Goal: Task Accomplishment & Management: Manage account settings

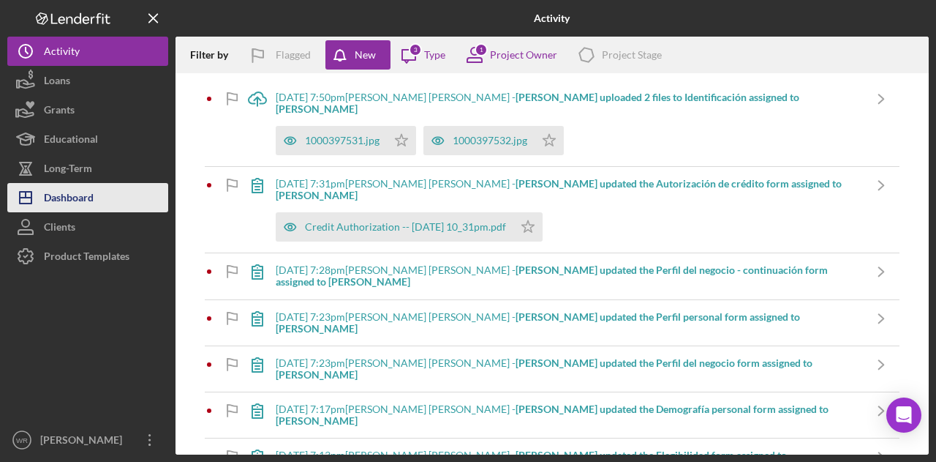
click at [117, 201] on button "Icon/Dashboard Dashboard" at bounding box center [87, 197] width 161 height 29
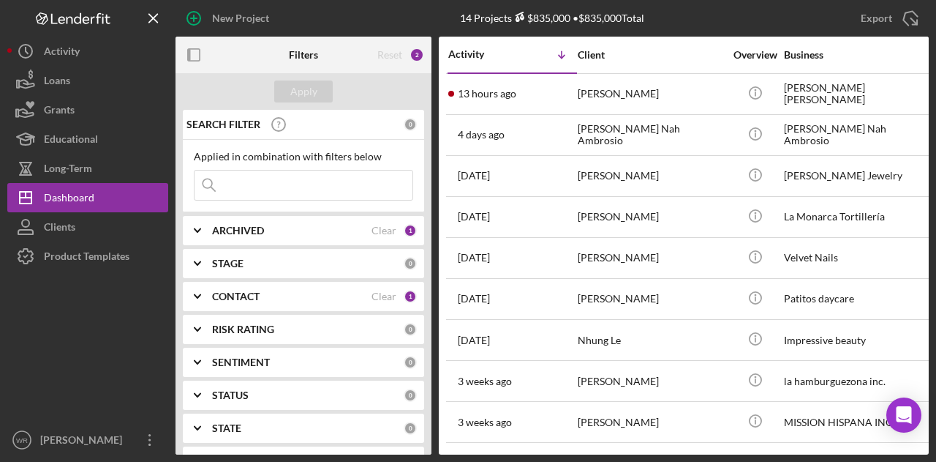
click at [259, 295] on b "CONTACT" at bounding box center [236, 296] width 48 height 12
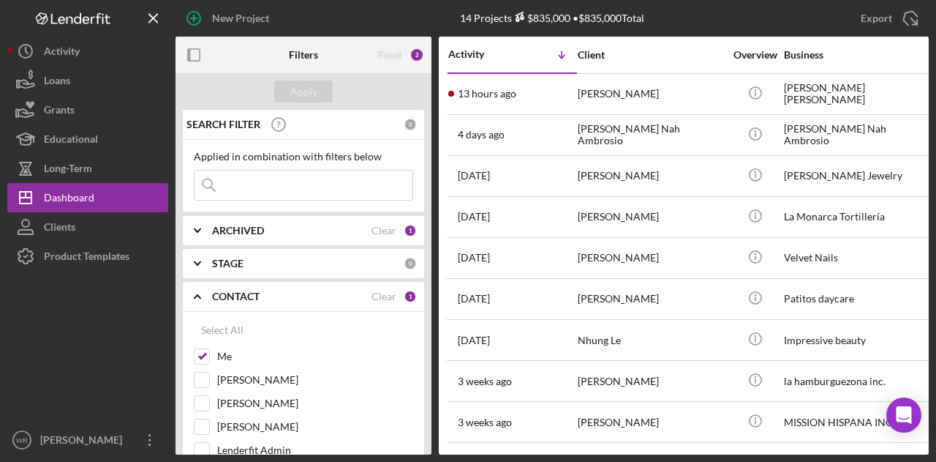
scroll to position [219, 0]
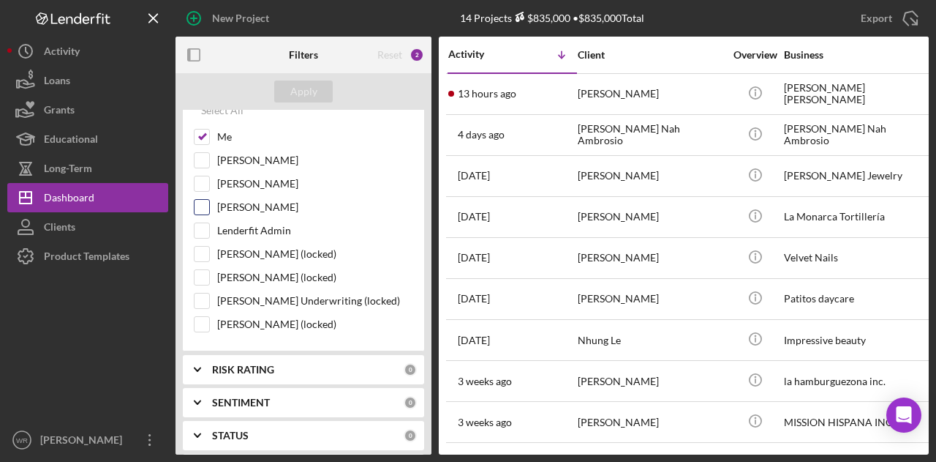
click at [258, 203] on label "[PERSON_NAME]" at bounding box center [315, 207] width 196 height 15
click at [209, 203] on input "[PERSON_NAME]" at bounding box center [202, 207] width 15 height 15
checkbox input "true"
click at [320, 87] on button "Apply" at bounding box center [303, 91] width 59 height 22
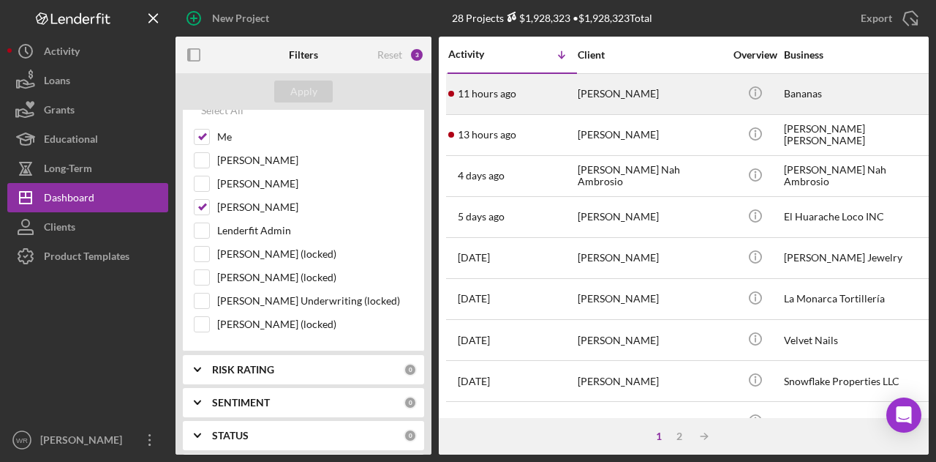
click at [596, 97] on div "[PERSON_NAME]" at bounding box center [651, 94] width 146 height 39
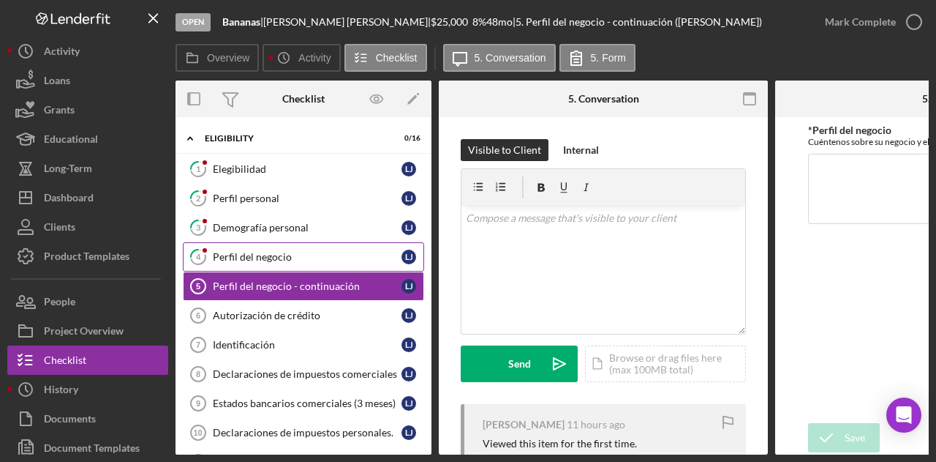
click at [294, 255] on div "Perfil del negocio" at bounding box center [307, 257] width 189 height 12
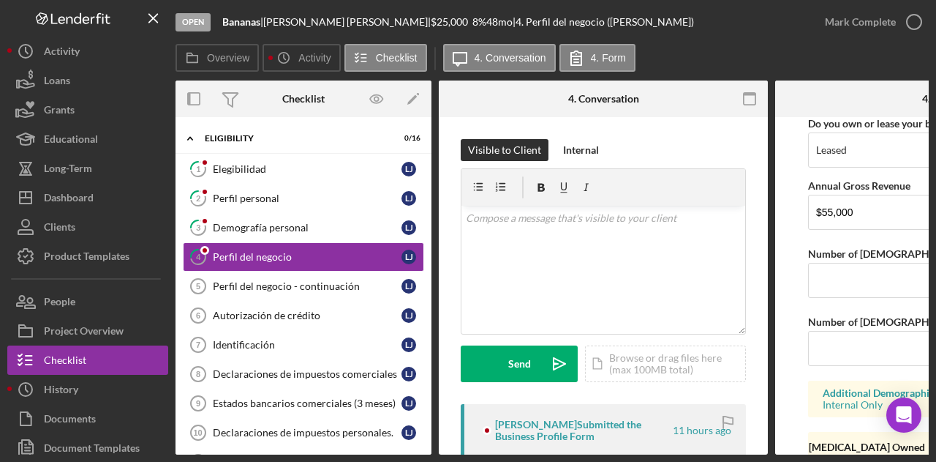
scroll to position [1293, 0]
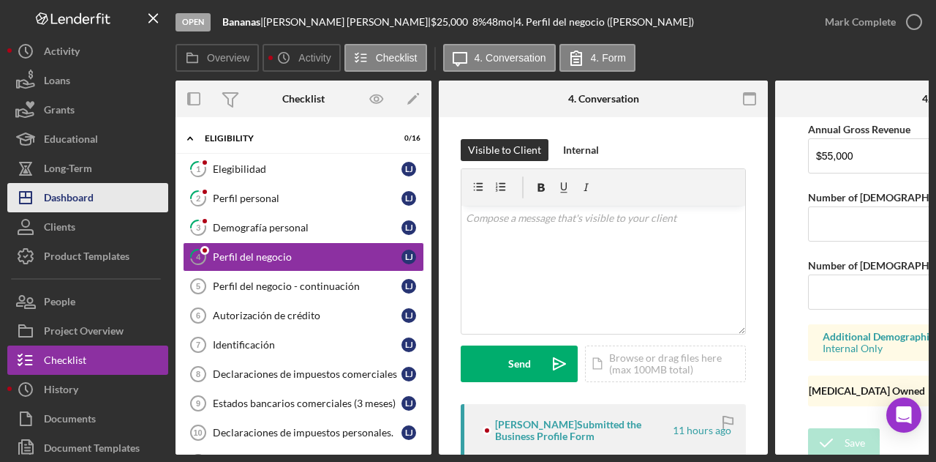
click at [88, 200] on div "Dashboard" at bounding box center [69, 199] width 50 height 33
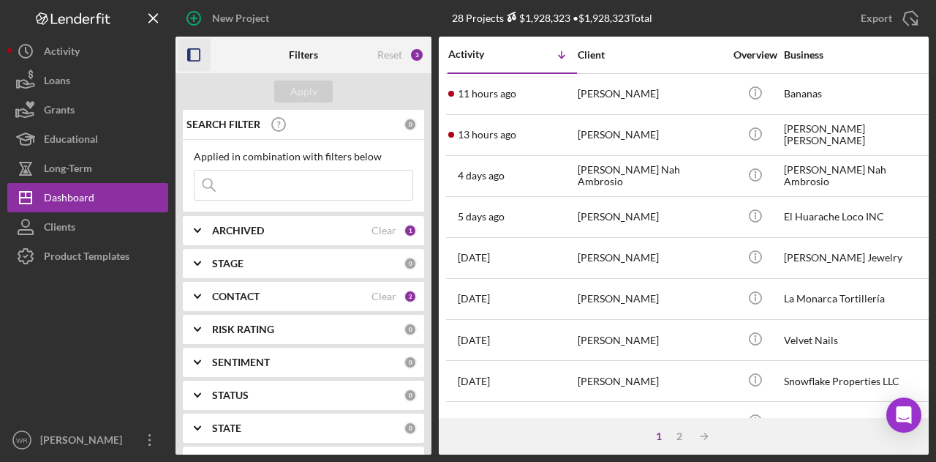
click at [188, 56] on g "button" at bounding box center [194, 55] width 12 height 12
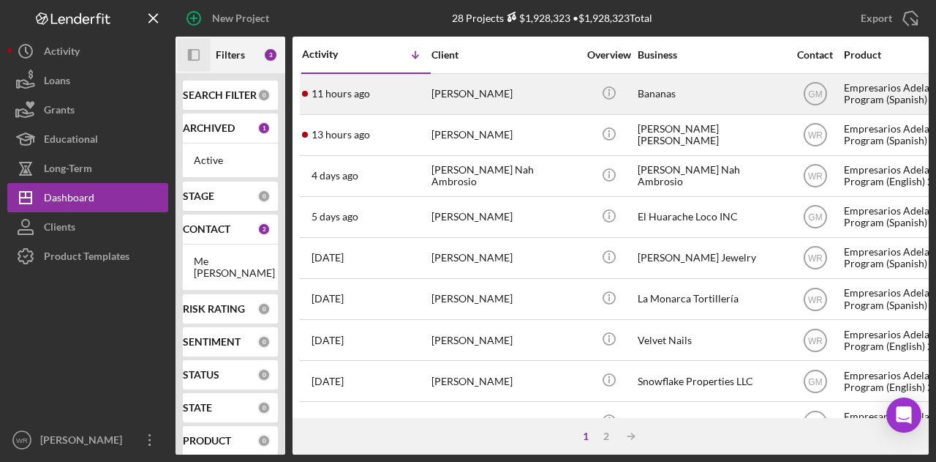
click at [517, 91] on div "[PERSON_NAME]" at bounding box center [505, 94] width 146 height 39
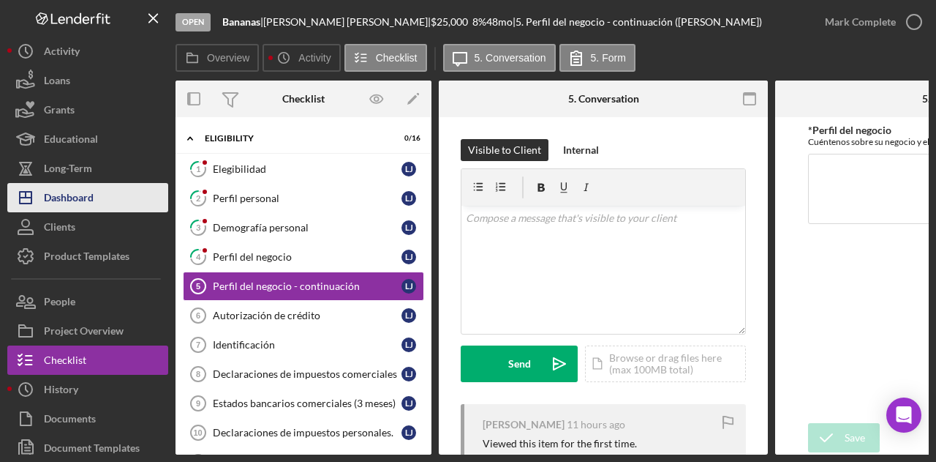
click at [111, 204] on button "Icon/Dashboard Dashboard" at bounding box center [87, 197] width 161 height 29
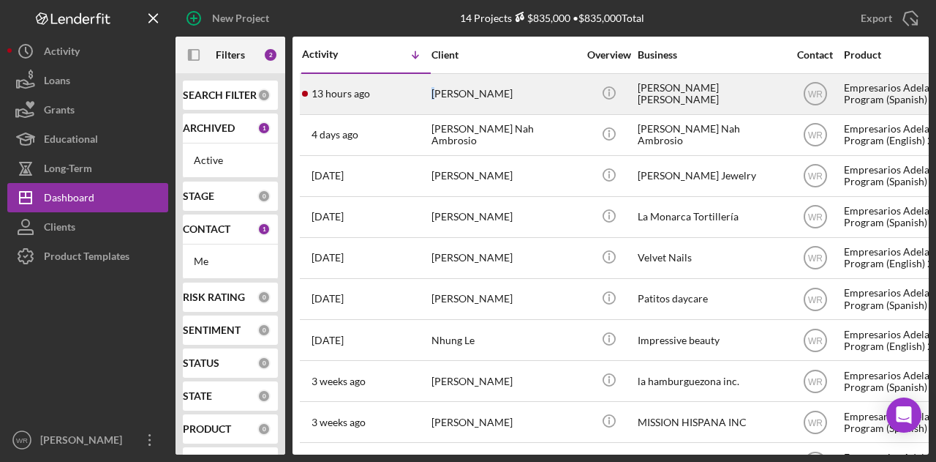
click at [439, 95] on div "[PERSON_NAME]" at bounding box center [505, 94] width 146 height 39
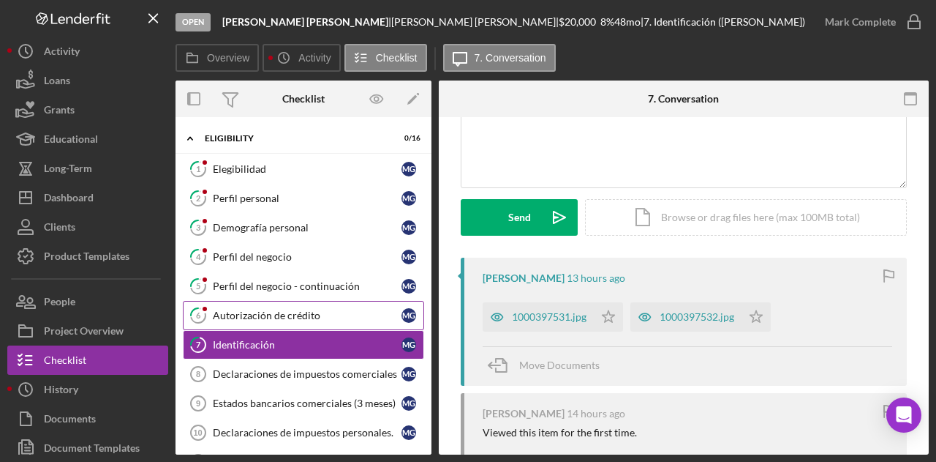
click at [266, 309] on div "Autorización de crédito" at bounding box center [307, 315] width 189 height 12
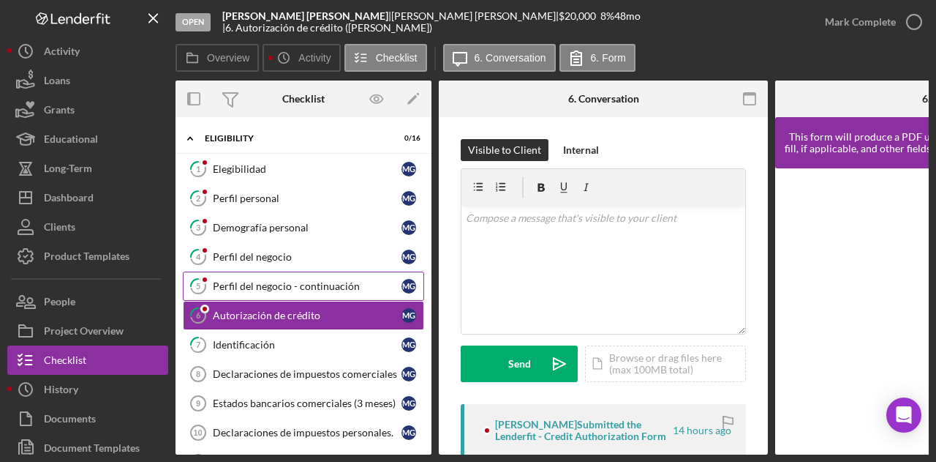
click at [270, 288] on div "Perfil del negocio - continuación" at bounding box center [307, 286] width 189 height 12
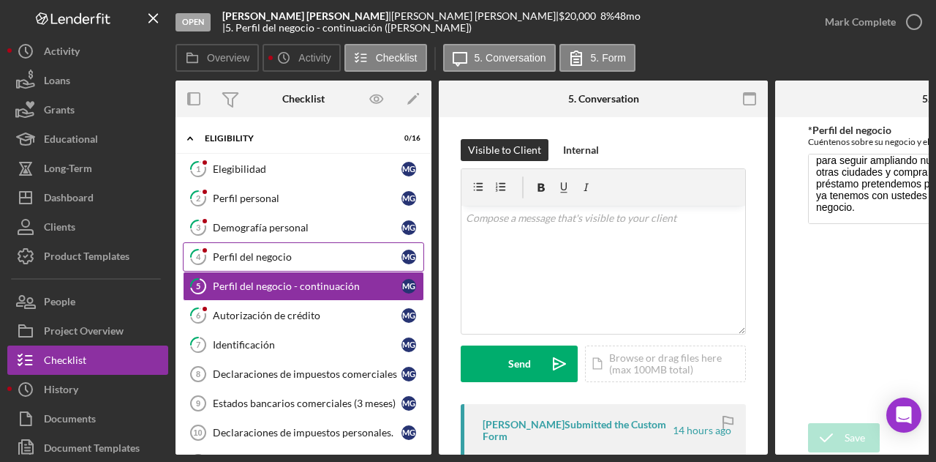
click at [260, 243] on link "4 Perfil del negocio M G" at bounding box center [303, 256] width 241 height 29
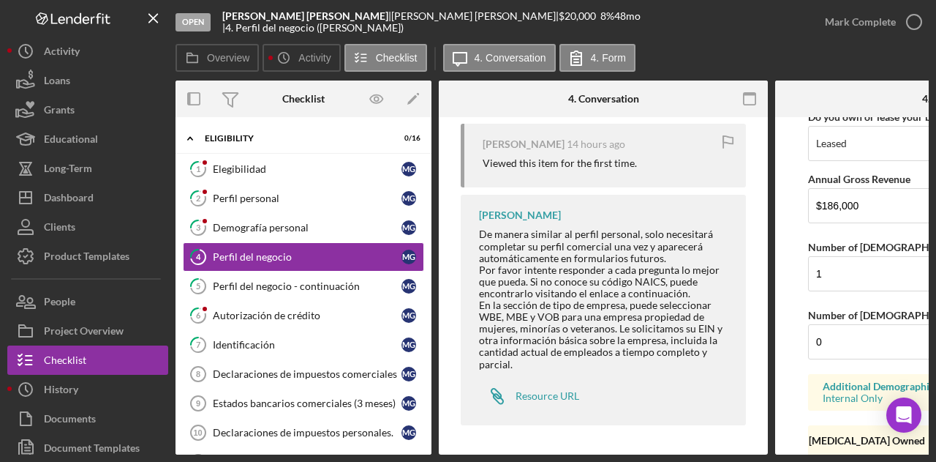
scroll to position [1293, 0]
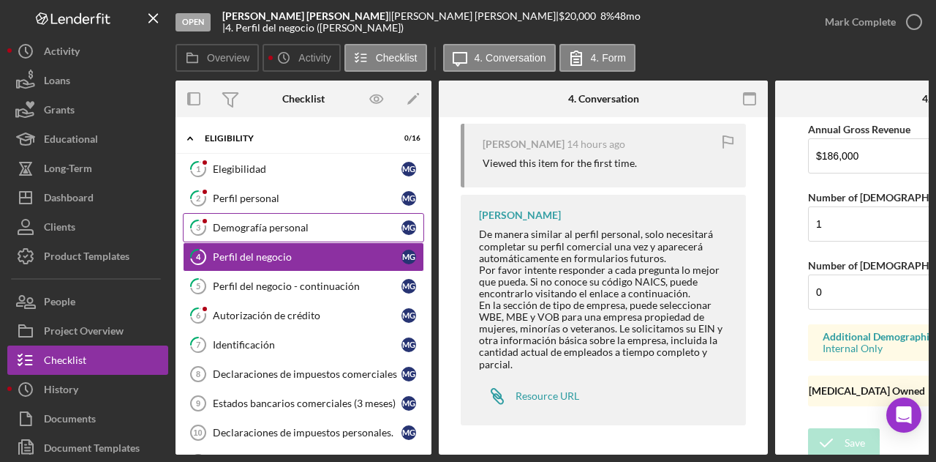
click at [315, 217] on link "3 Demografía personal M G" at bounding box center [303, 227] width 241 height 29
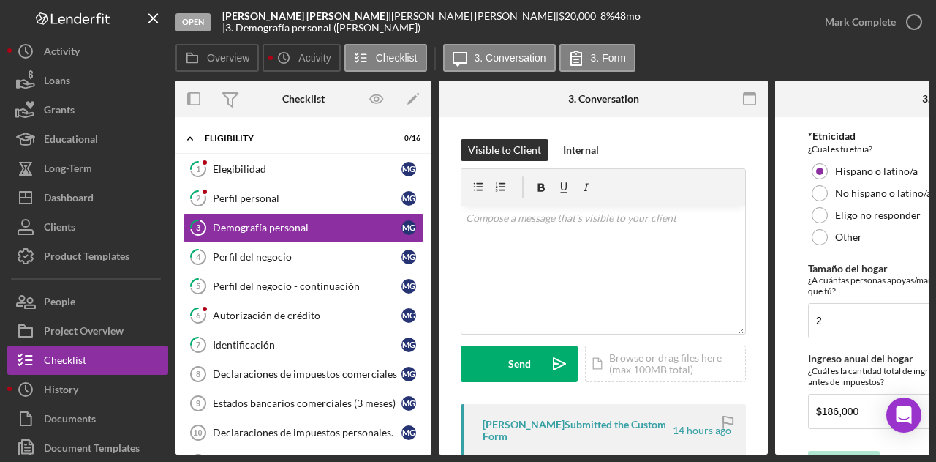
scroll to position [473, 0]
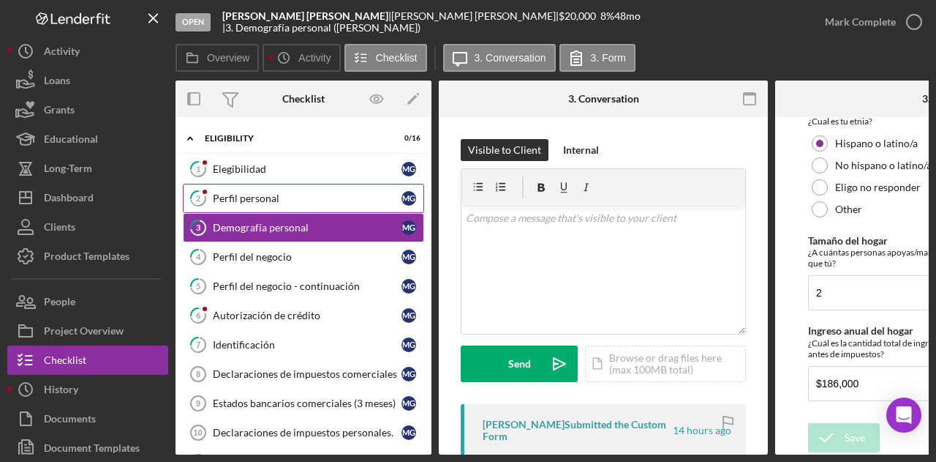
click at [249, 198] on div "Perfil personal" at bounding box center [307, 198] width 189 height 12
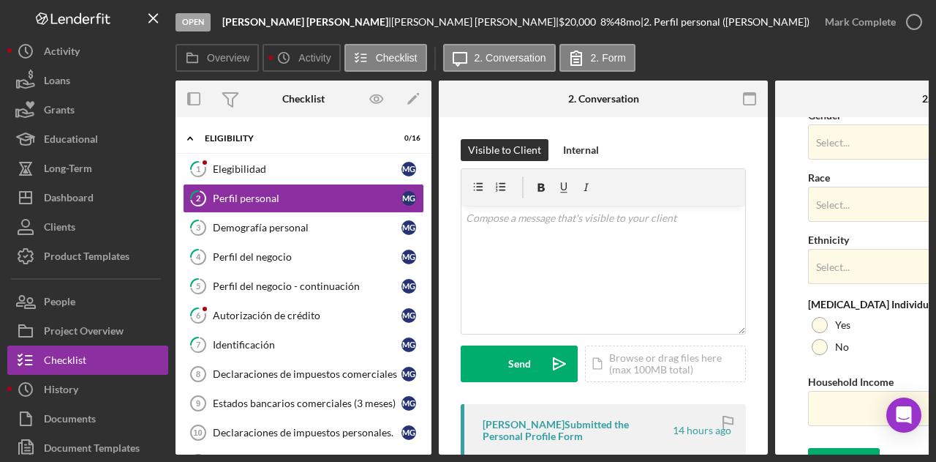
scroll to position [639, 0]
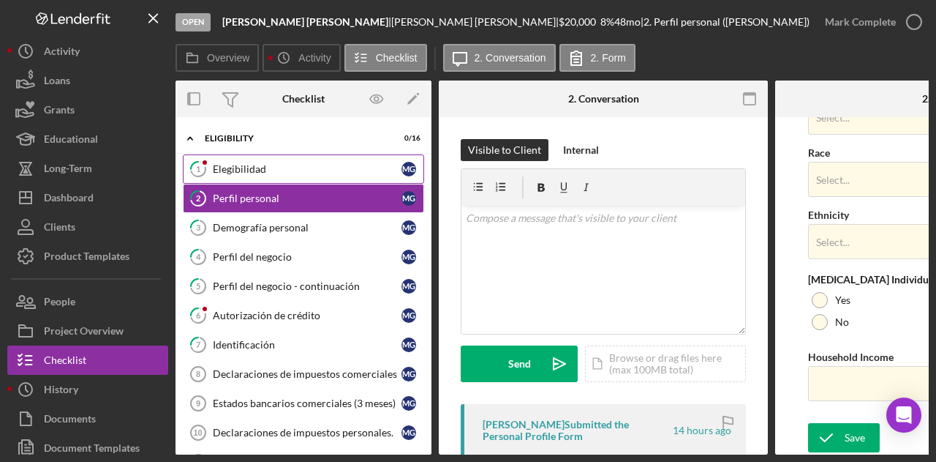
click at [296, 179] on link "1 Elegibilidad M G" at bounding box center [303, 168] width 241 height 29
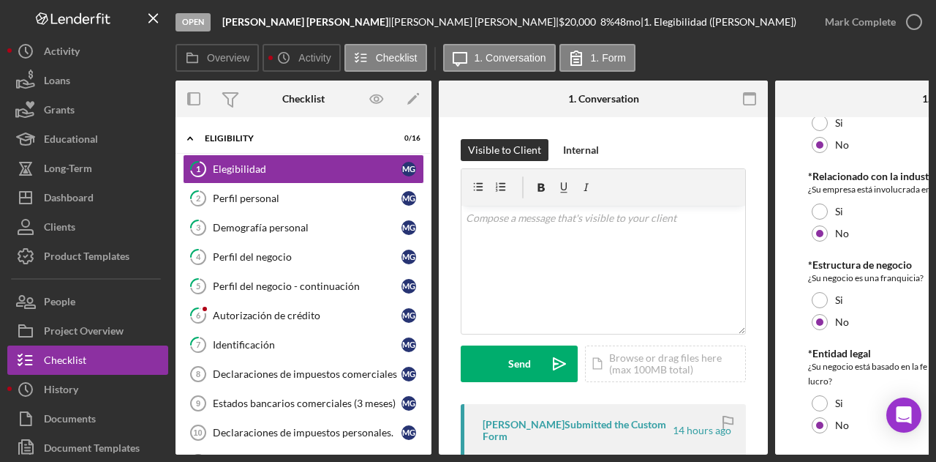
scroll to position [723, 0]
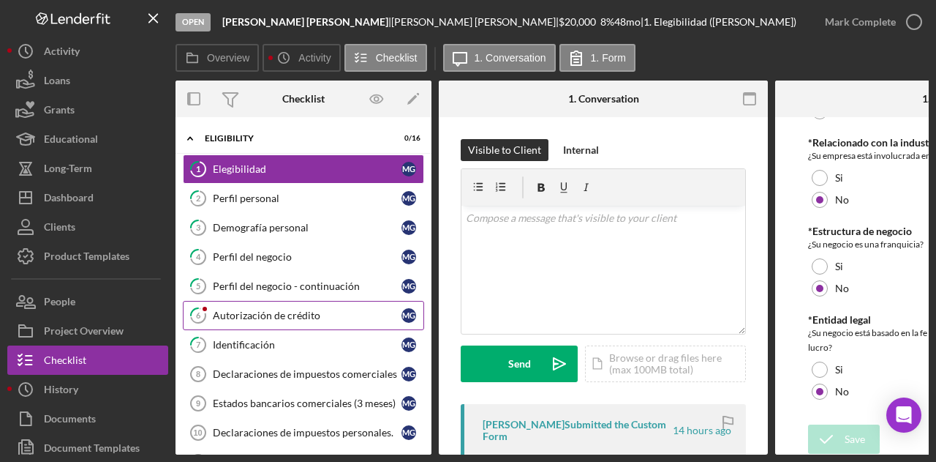
click at [273, 312] on div "Autorización de crédito" at bounding box center [307, 315] width 189 height 12
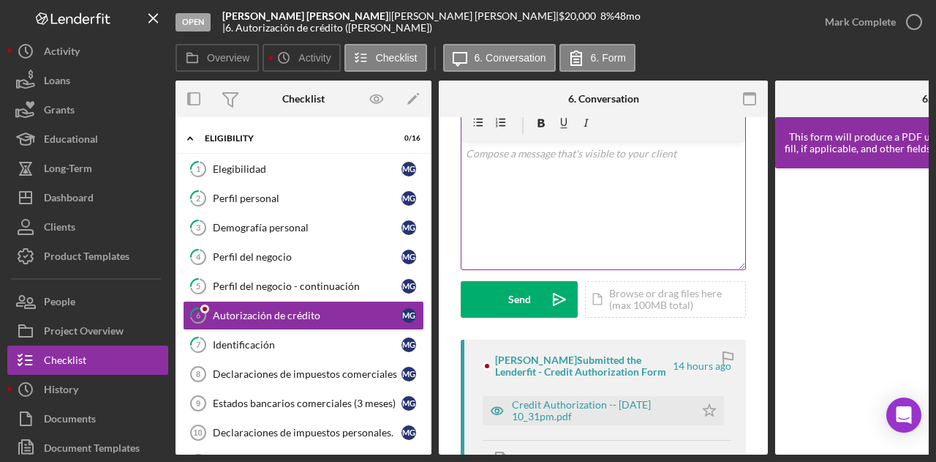
scroll to position [219, 0]
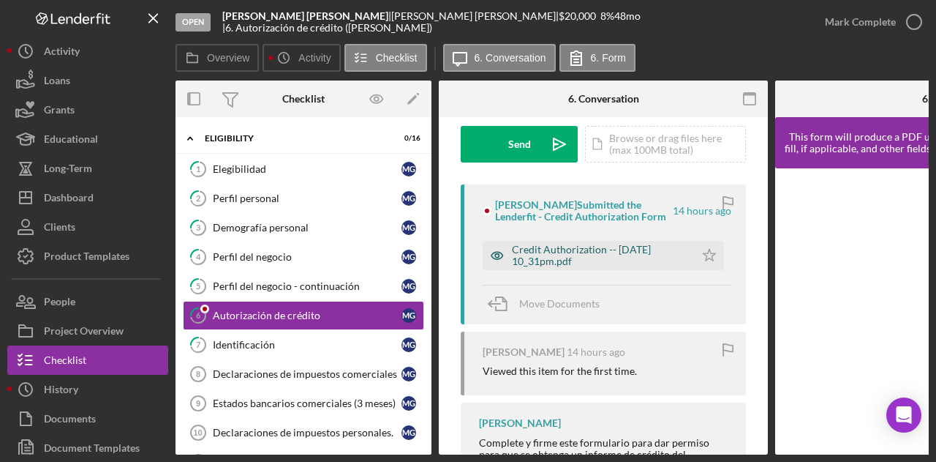
click at [568, 245] on div "Credit Authorization -- [DATE] 10_31pm.pdf" at bounding box center [600, 255] width 176 height 23
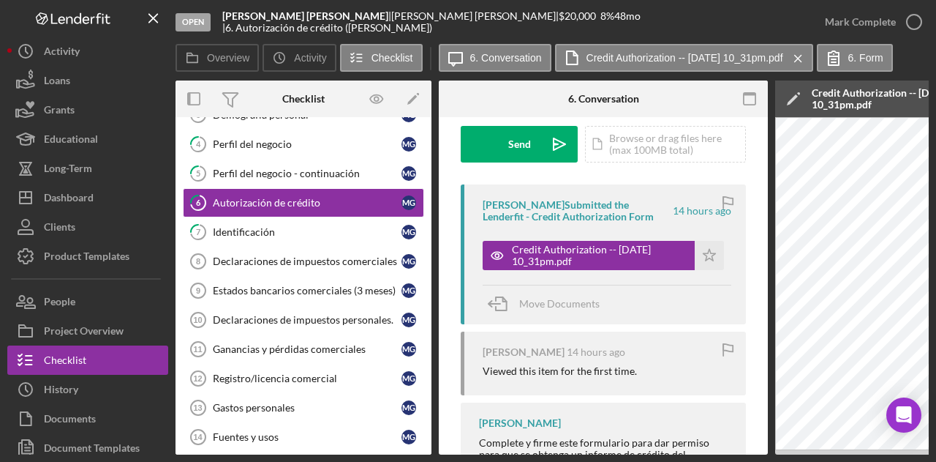
scroll to position [0, 0]
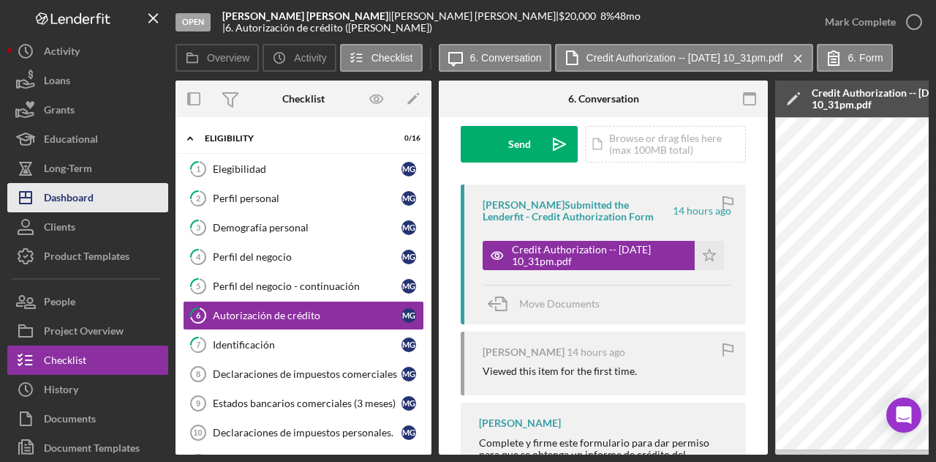
click at [127, 206] on button "Icon/Dashboard Dashboard" at bounding box center [87, 197] width 161 height 29
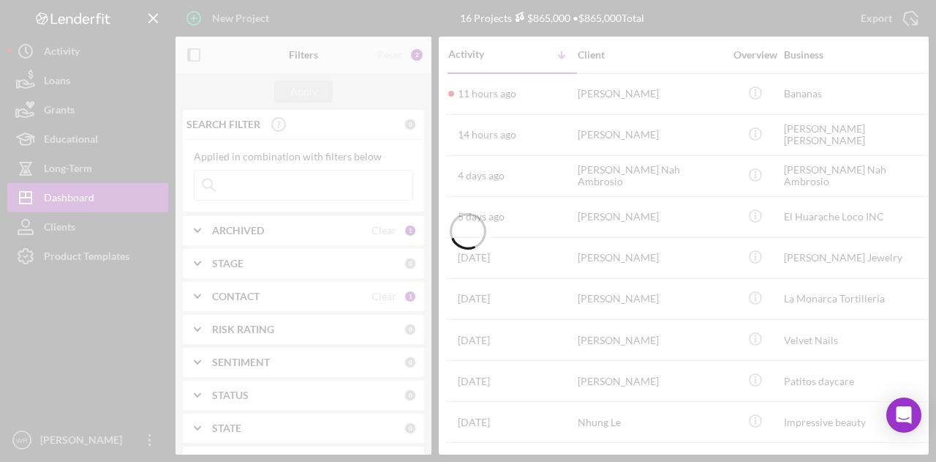
drag, startPoint x: 192, startPoint y: 54, endPoint x: 202, endPoint y: 56, distance: 10.5
click at [192, 54] on div at bounding box center [468, 231] width 936 height 462
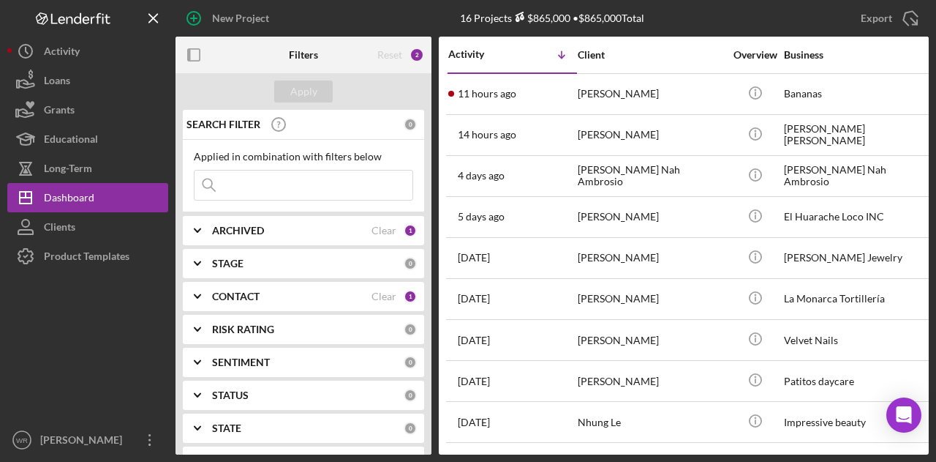
click at [213, 60] on div at bounding box center [219, 55] width 86 height 37
click at [203, 66] on icon "button" at bounding box center [194, 55] width 33 height 33
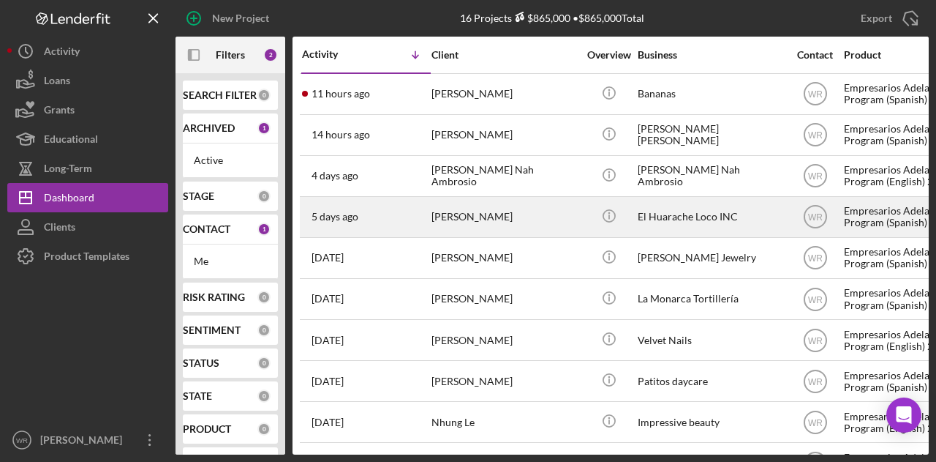
click at [464, 215] on div "[PERSON_NAME]" at bounding box center [505, 217] width 146 height 39
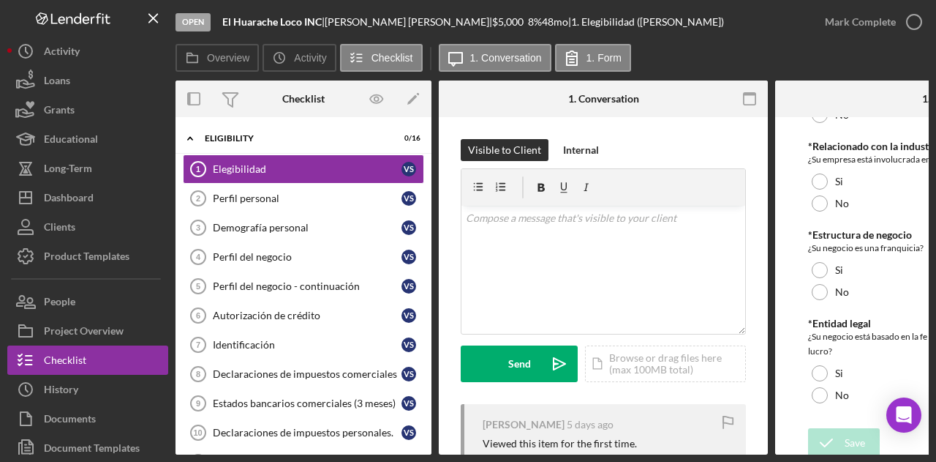
scroll to position [723, 0]
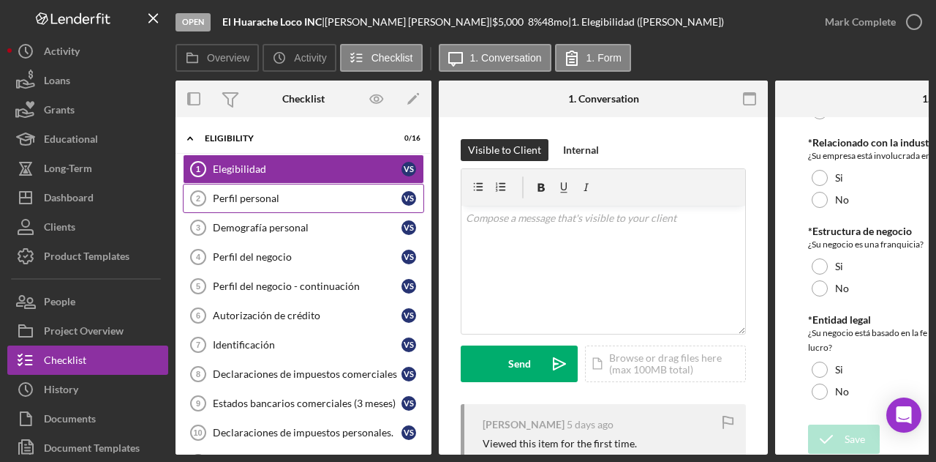
click at [312, 201] on div "Perfil personal" at bounding box center [307, 198] width 189 height 12
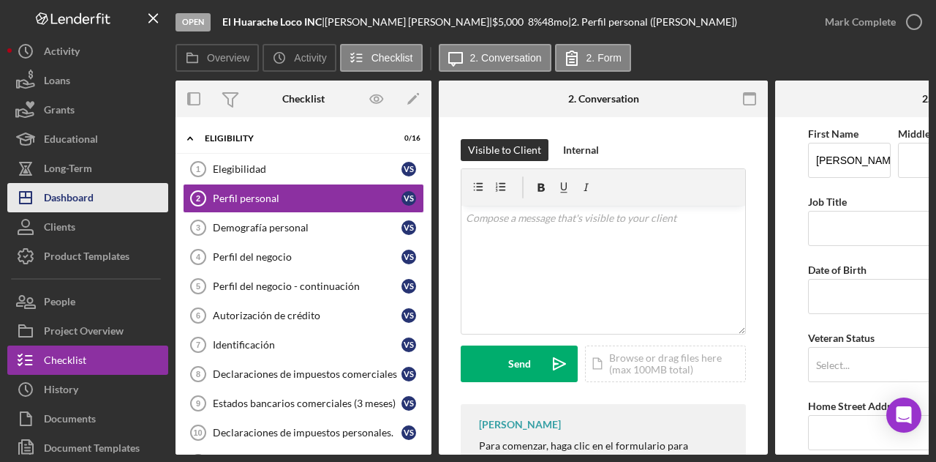
click at [102, 195] on button "Icon/Dashboard Dashboard" at bounding box center [87, 197] width 161 height 29
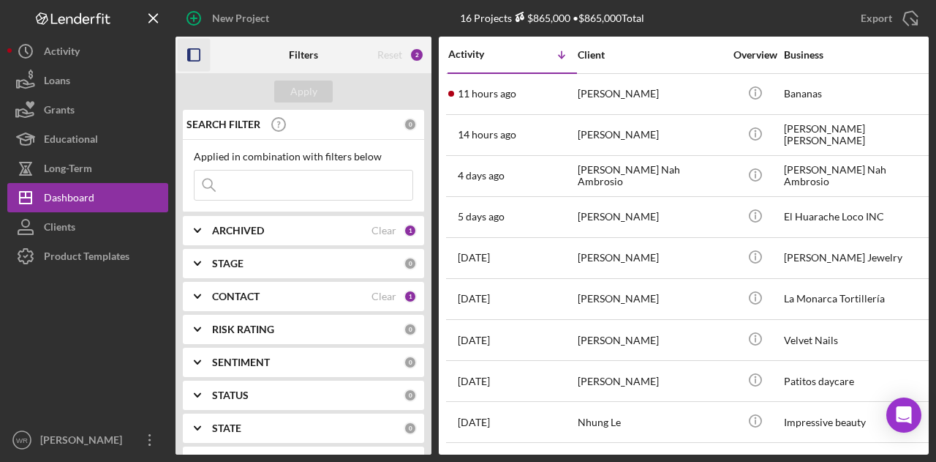
click at [206, 58] on icon "button" at bounding box center [194, 55] width 33 height 33
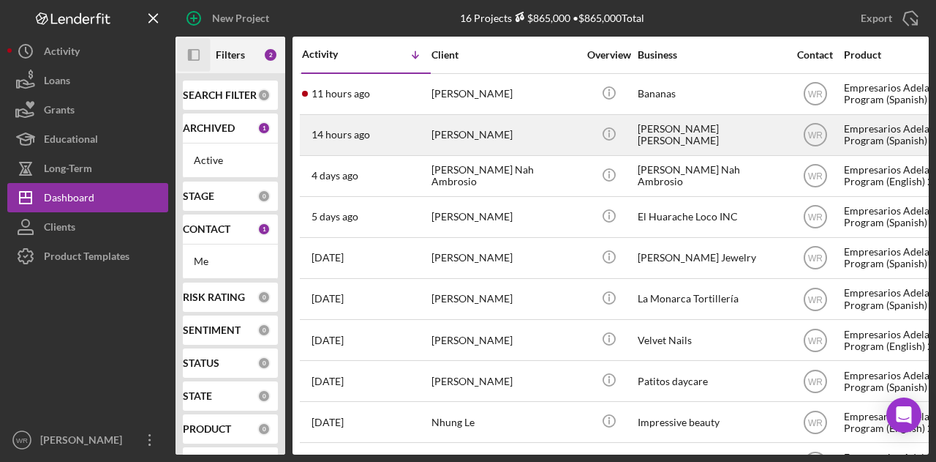
click at [503, 121] on div "[PERSON_NAME]" at bounding box center [505, 135] width 146 height 39
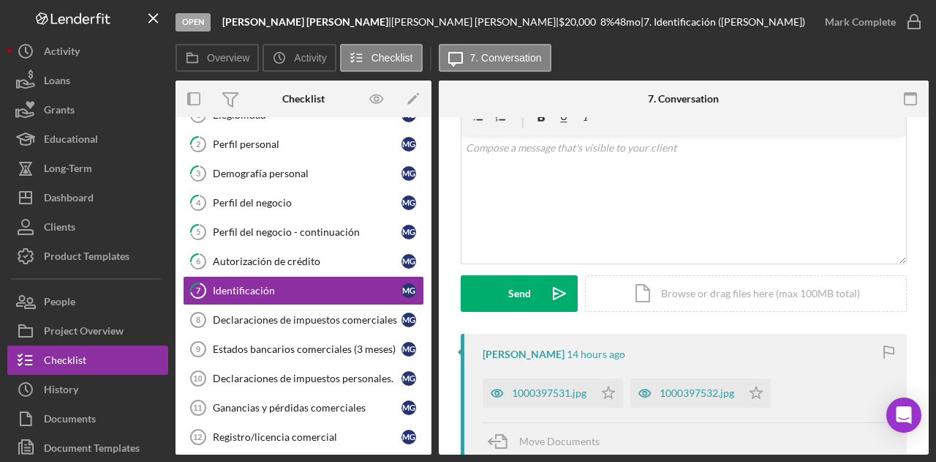
scroll to position [219, 0]
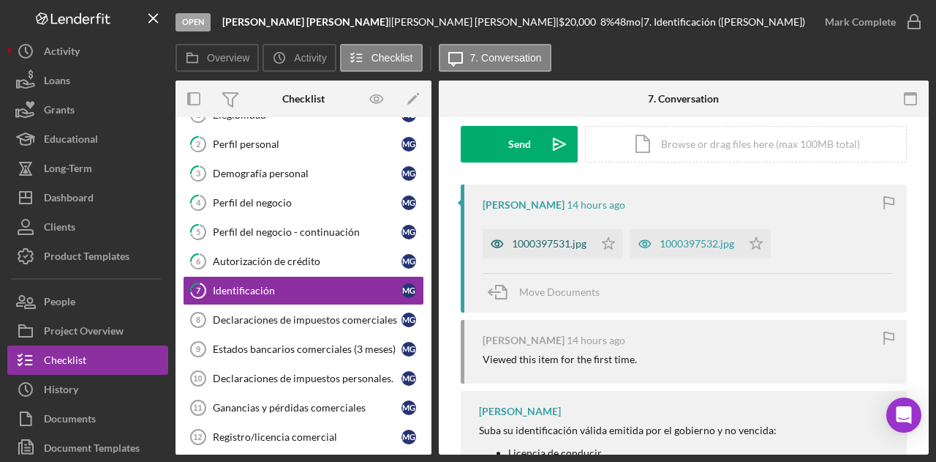
click at [562, 241] on div "1000397531.jpg" at bounding box center [549, 244] width 75 height 12
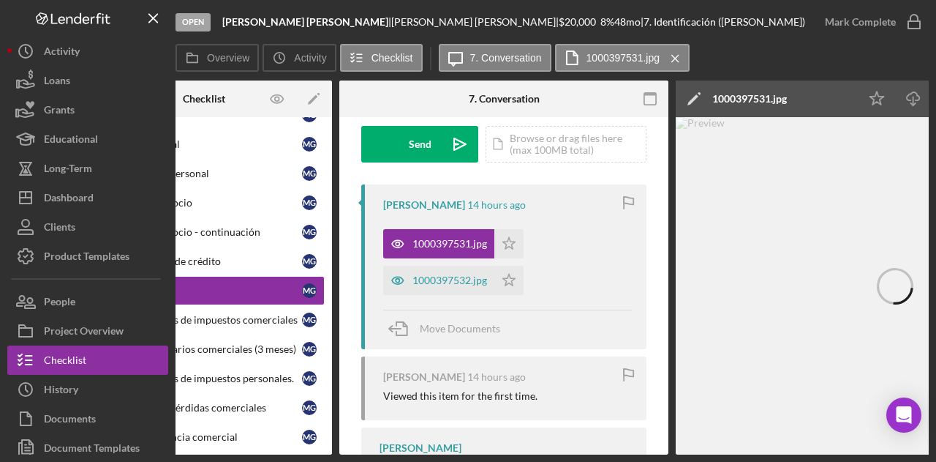
scroll to position [0, 100]
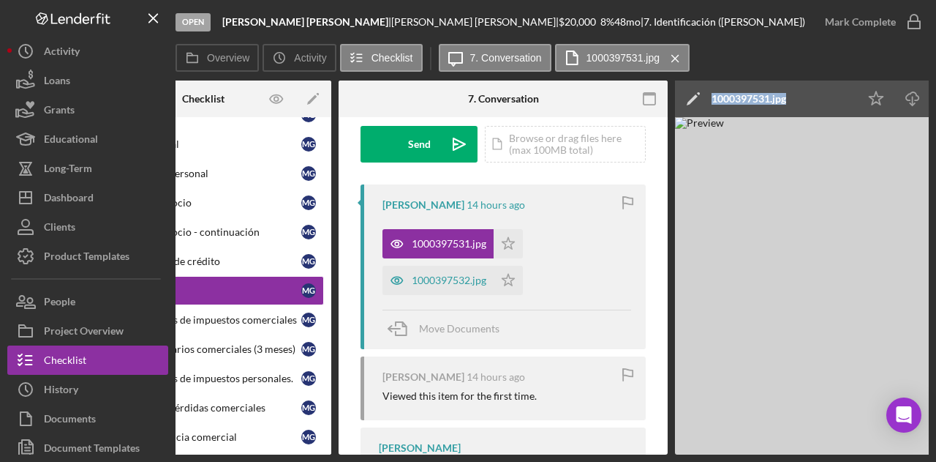
drag, startPoint x: 629, startPoint y: 443, endPoint x: 705, endPoint y: 443, distance: 76.1
click at [705, 443] on div "Overview Internal Workflow Stage Open Icon/Dropdown Arrow Archive (can unarchiv…" at bounding box center [553, 267] width 754 height 374
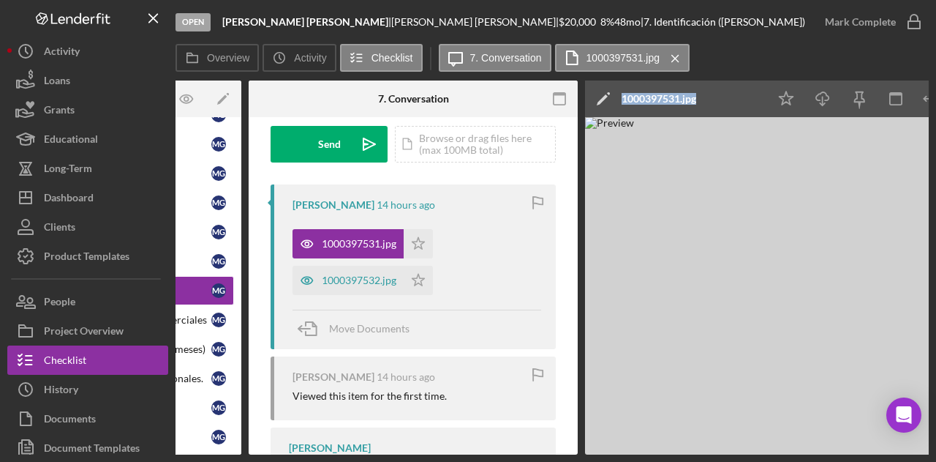
scroll to position [0, 269]
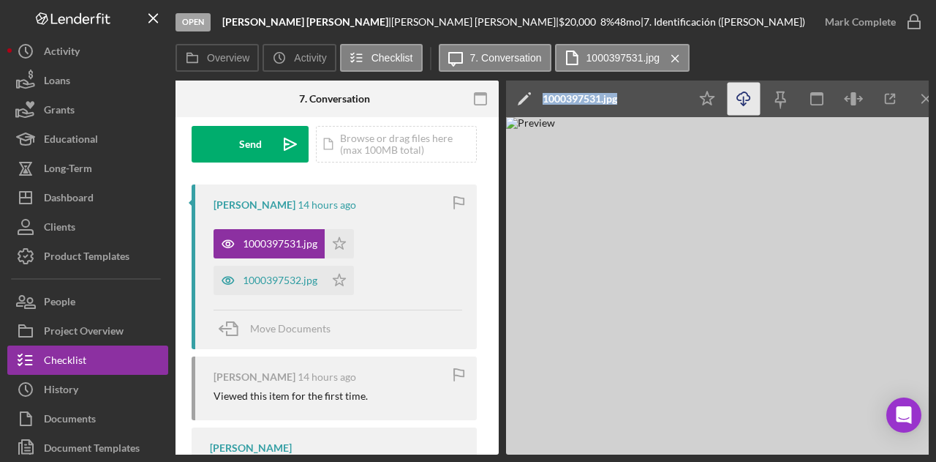
click at [751, 103] on icon "Icon/Download" at bounding box center [744, 99] width 33 height 33
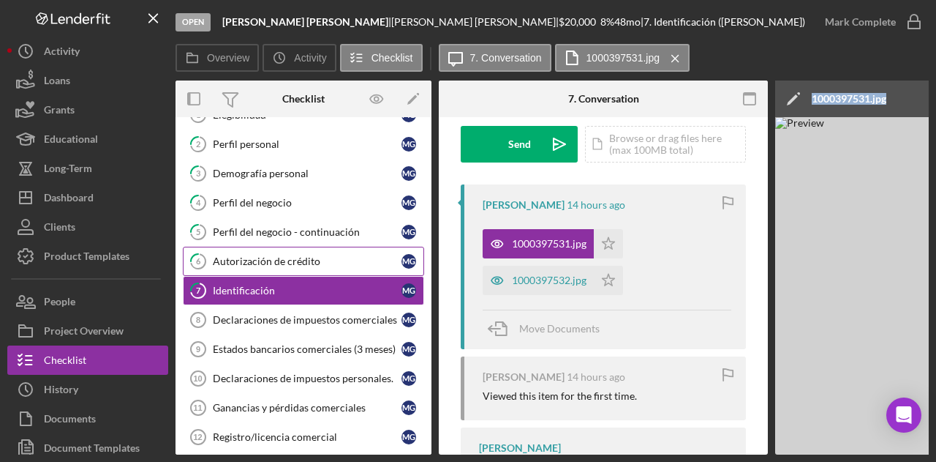
click at [285, 255] on div "Autorización de crédito" at bounding box center [307, 261] width 189 height 12
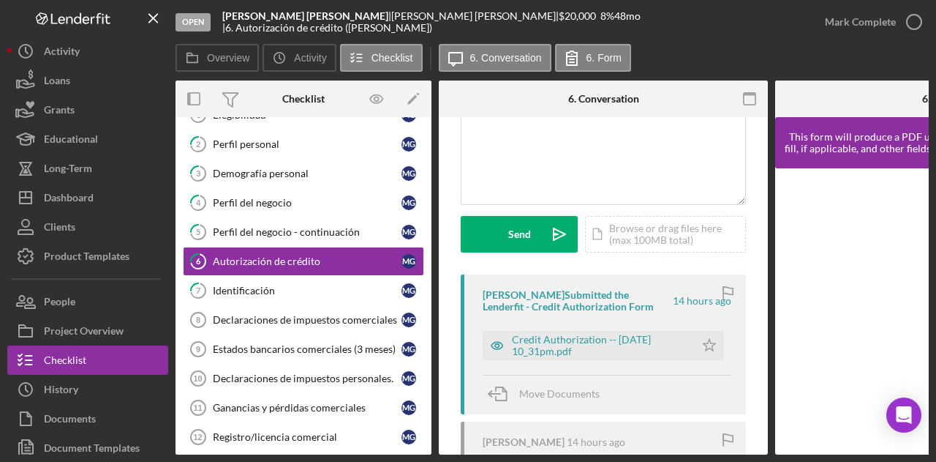
scroll to position [219, 0]
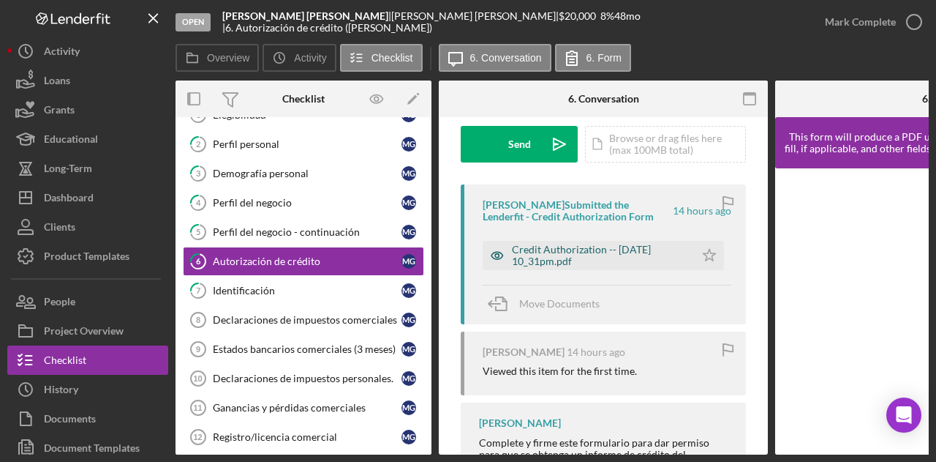
click at [566, 247] on div "Credit Authorization -- [DATE] 10_31pm.pdf" at bounding box center [600, 255] width 176 height 23
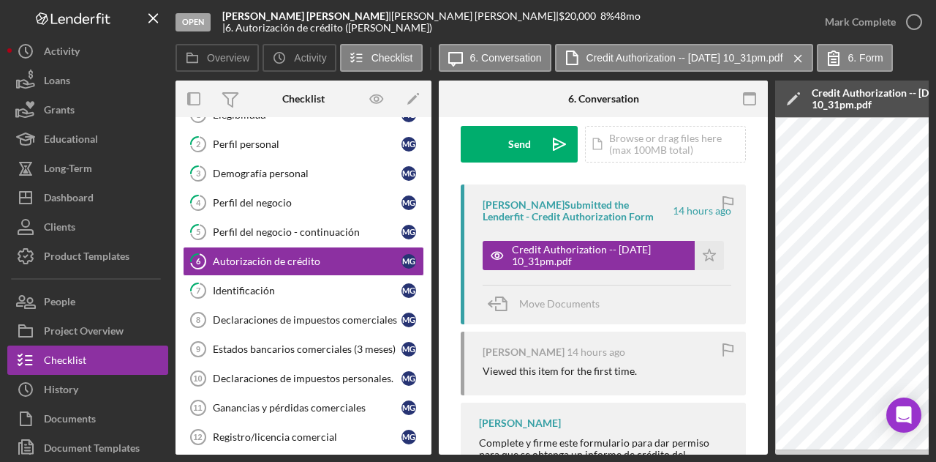
click at [740, 458] on div "Open Medardo Fabricio Garcia Lemus | MEDARDO GARCIA | $20,000 $20,000 8 % 48 mo…" at bounding box center [468, 231] width 936 height 462
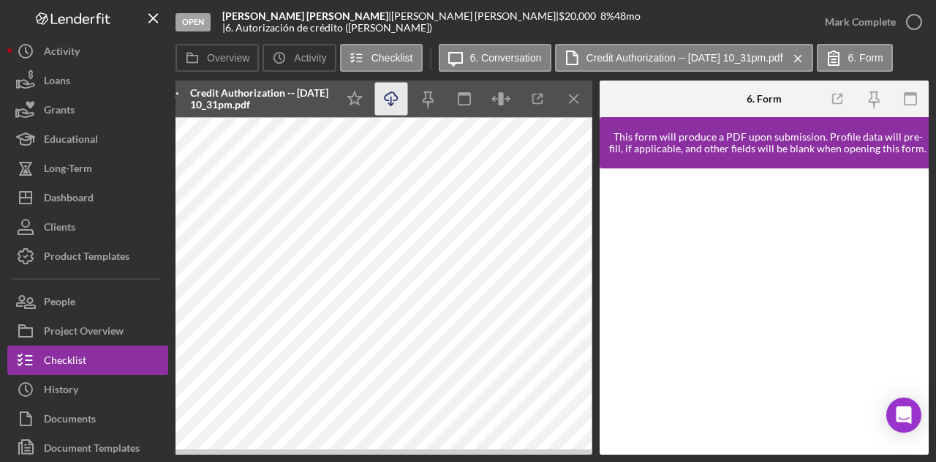
click at [404, 100] on icon "Icon/Download" at bounding box center [391, 99] width 33 height 33
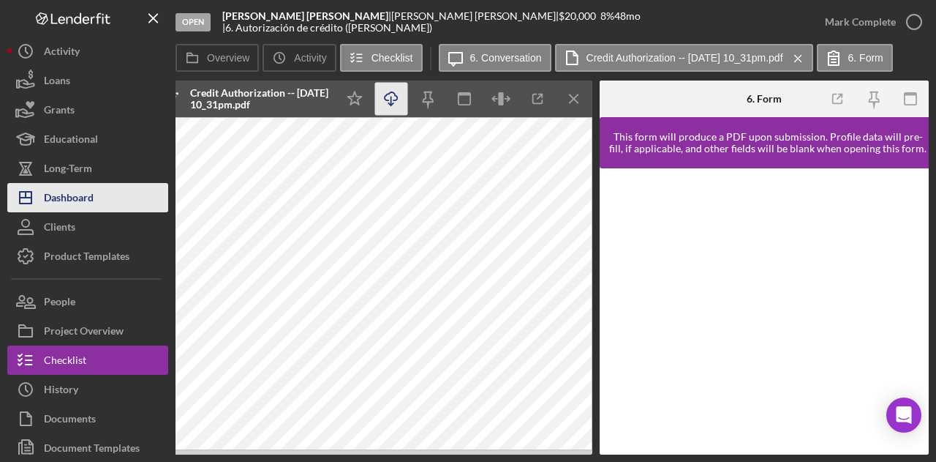
click at [115, 203] on button "Icon/Dashboard Dashboard" at bounding box center [87, 197] width 161 height 29
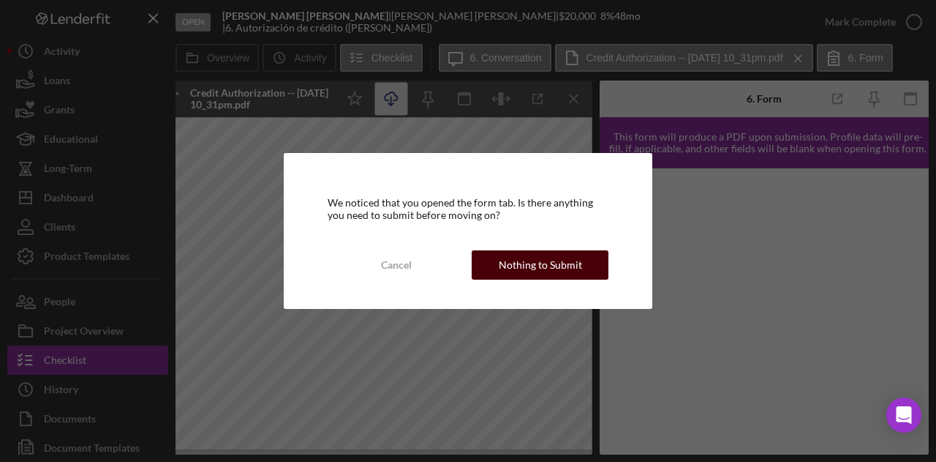
click at [536, 266] on div "Nothing to Submit" at bounding box center [540, 264] width 83 height 29
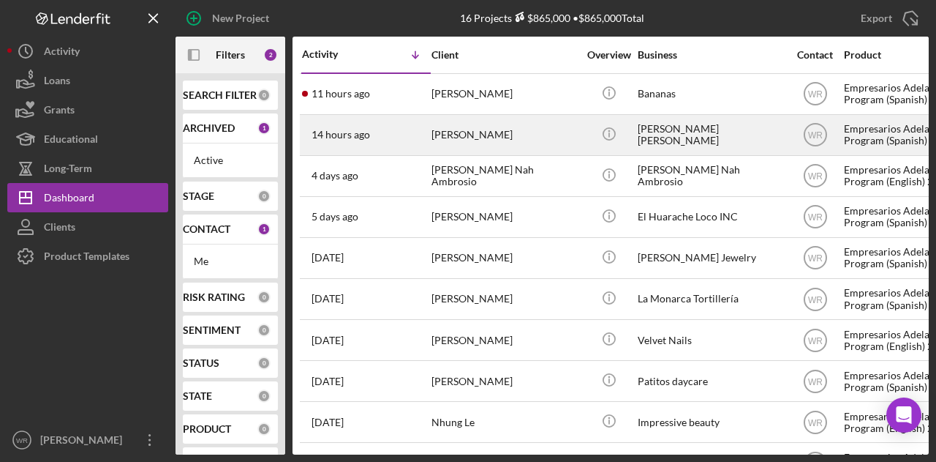
click at [462, 136] on div "[PERSON_NAME]" at bounding box center [505, 135] width 146 height 39
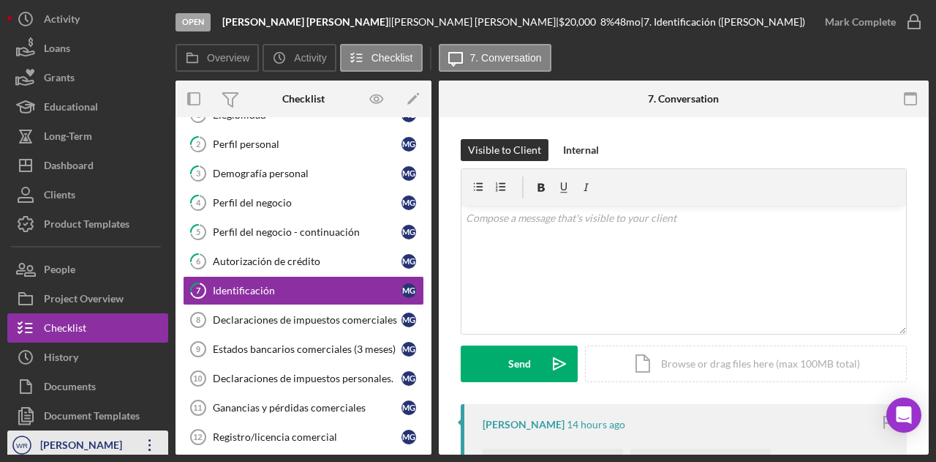
scroll to position [37, 0]
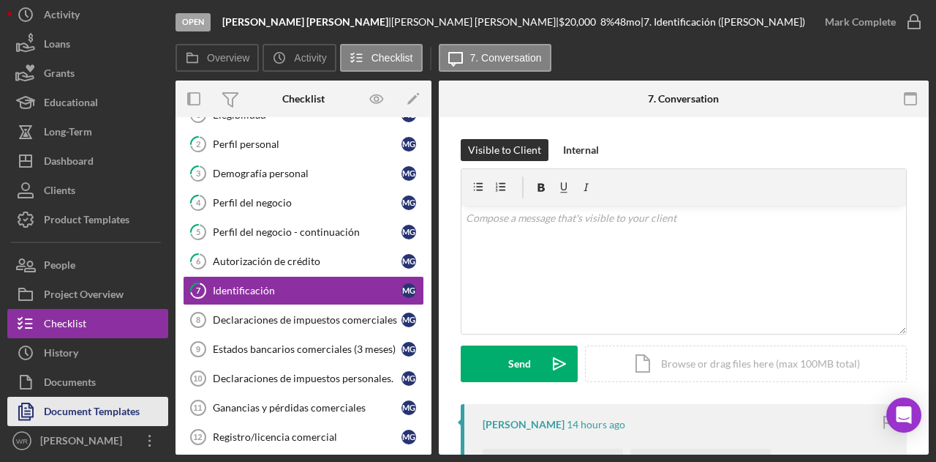
click at [104, 419] on div "Document Templates" at bounding box center [92, 413] width 96 height 33
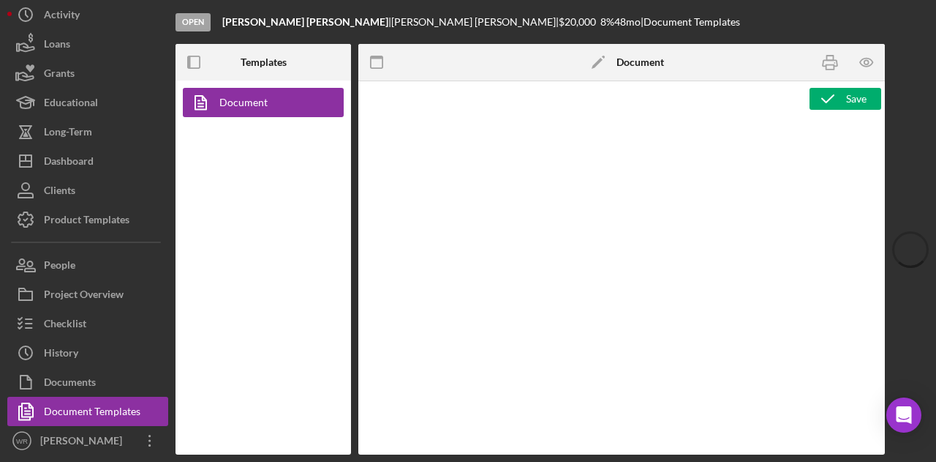
type textarea "<p><strong>Product Name</strong><br><span id="Product_Name" class="template-fie…"
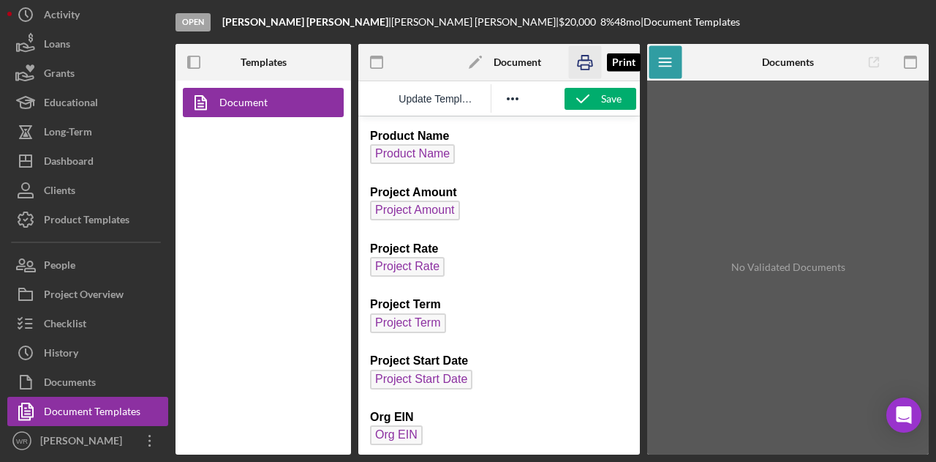
click at [589, 63] on icon "button" at bounding box center [584, 62] width 33 height 33
drag, startPoint x: 581, startPoint y: 56, endPoint x: 149, endPoint y: 80, distance: 432.4
click at [581, 56] on icon "button" at bounding box center [584, 62] width 33 height 33
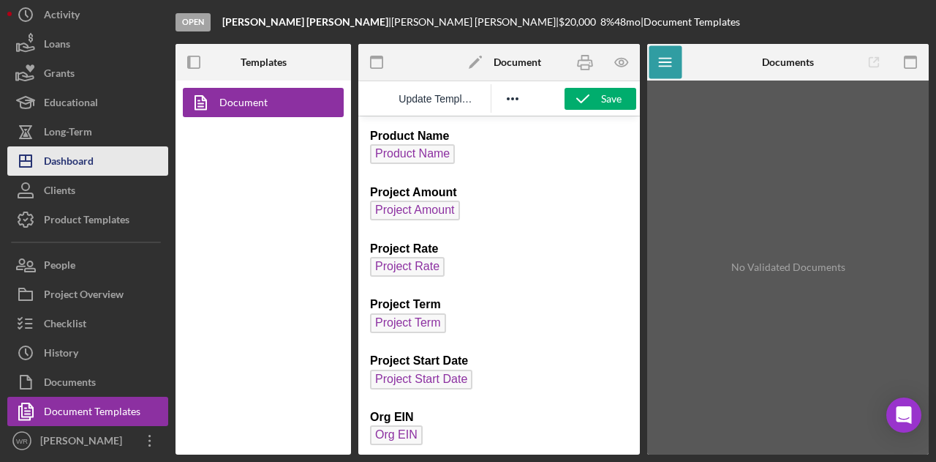
click at [109, 159] on button "Icon/Dashboard Dashboard" at bounding box center [87, 160] width 161 height 29
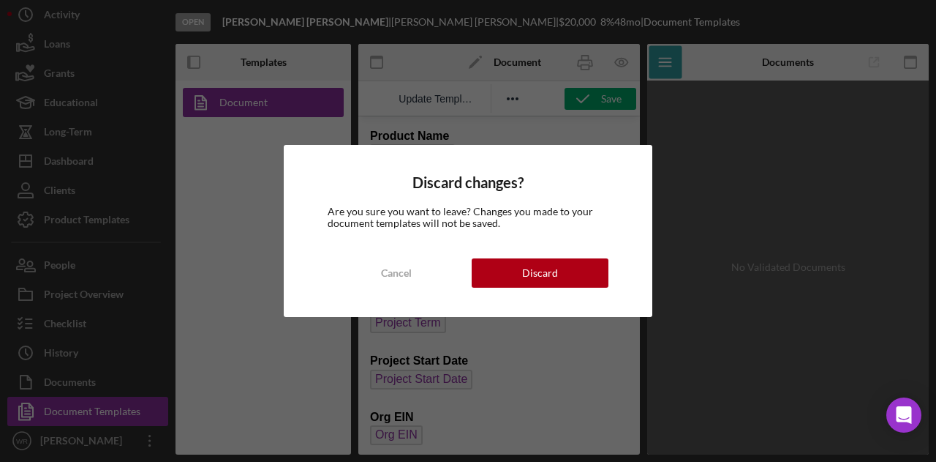
click at [506, 250] on div "Discard changes? Are you sure you want to leave? Changes you made to your docum…" at bounding box center [468, 231] width 369 height 172
click at [521, 266] on button "Discard" at bounding box center [540, 272] width 137 height 29
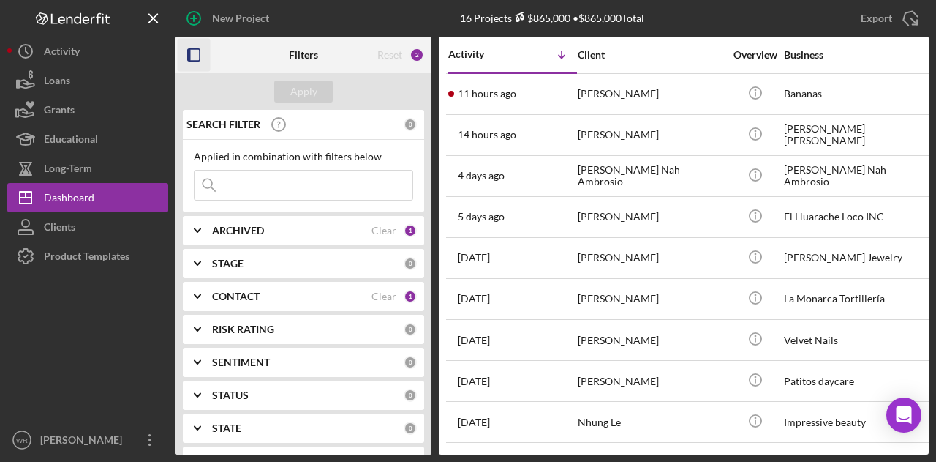
click at [198, 58] on icon "button" at bounding box center [194, 55] width 33 height 33
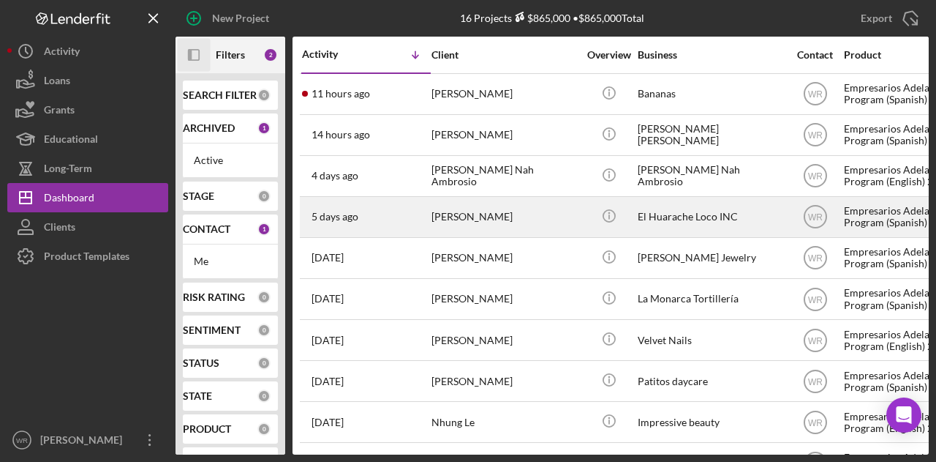
click at [441, 211] on div "[PERSON_NAME]" at bounding box center [505, 217] width 146 height 39
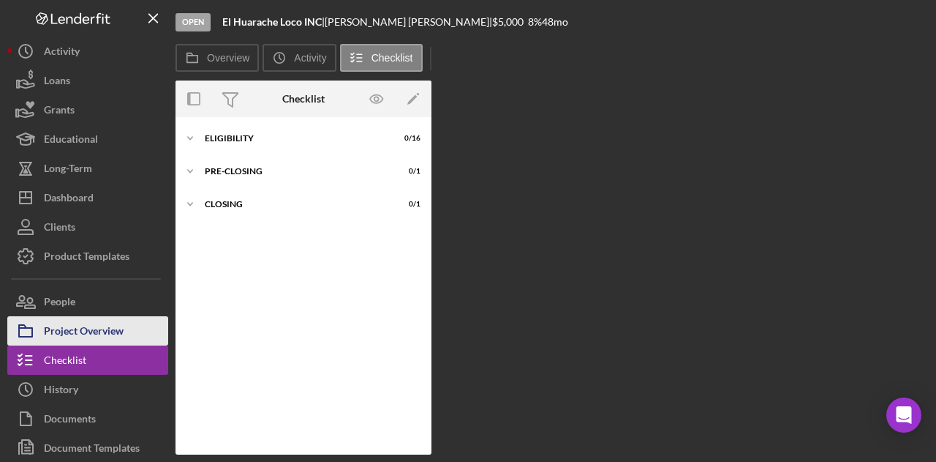
click at [92, 331] on div "Project Overview" at bounding box center [84, 332] width 80 height 33
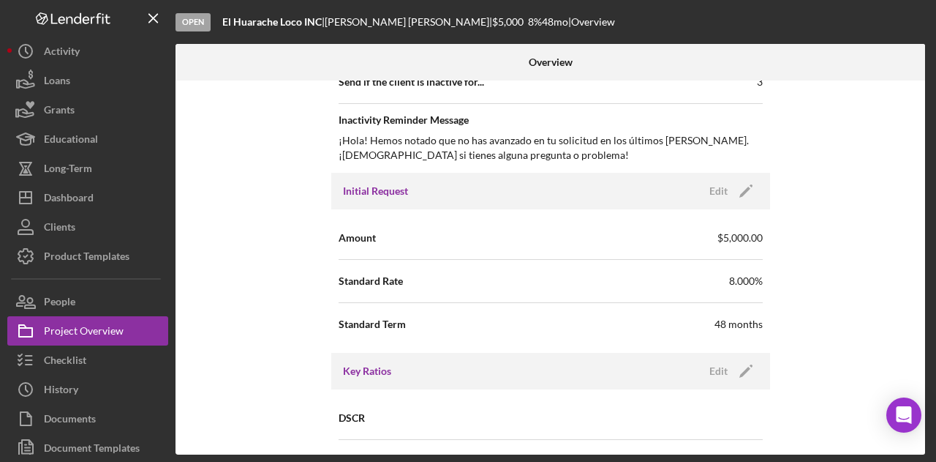
scroll to position [512, 0]
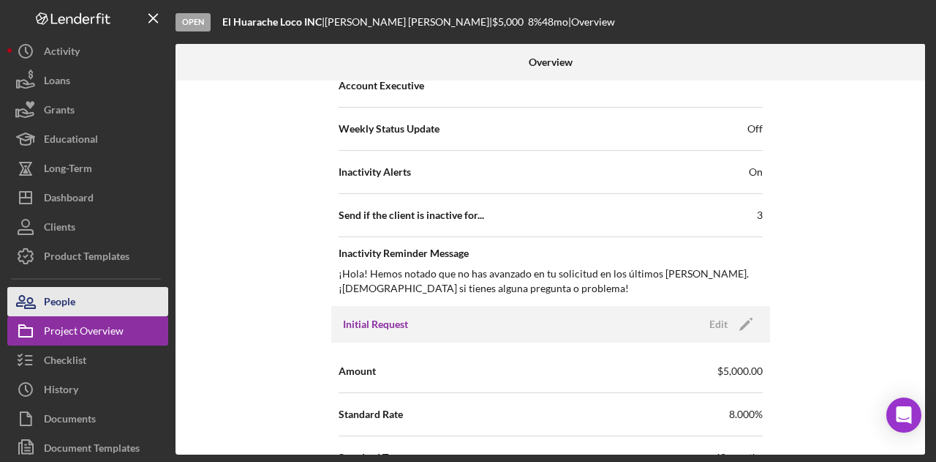
click at [89, 307] on button "People" at bounding box center [87, 301] width 161 height 29
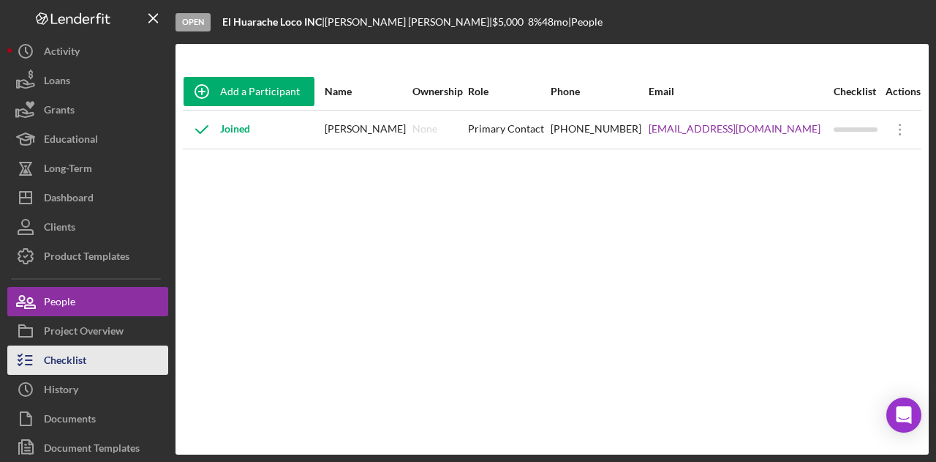
click at [97, 355] on button "Checklist" at bounding box center [87, 359] width 161 height 29
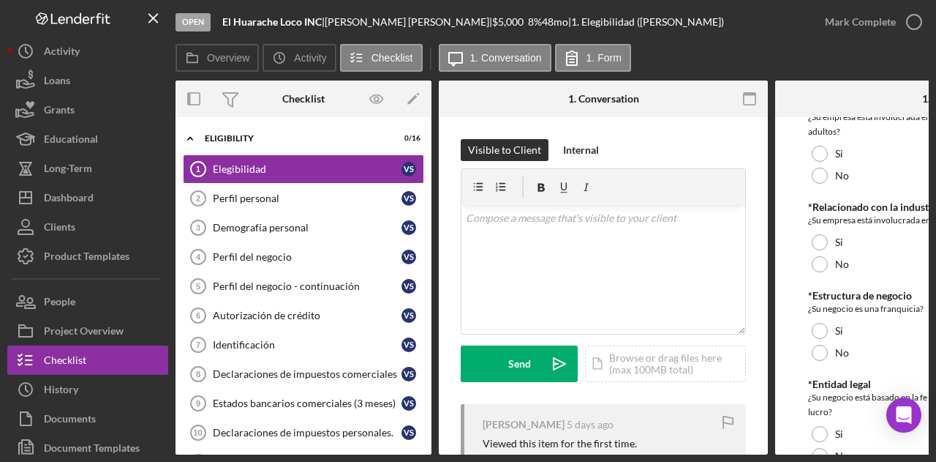
scroll to position [723, 0]
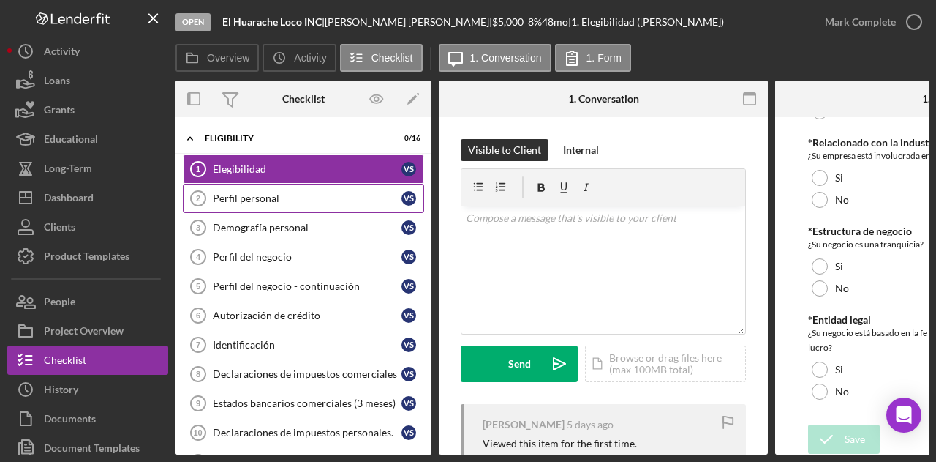
click at [309, 207] on link "Perfil personal 2 Perfil personal V s" at bounding box center [303, 198] width 241 height 29
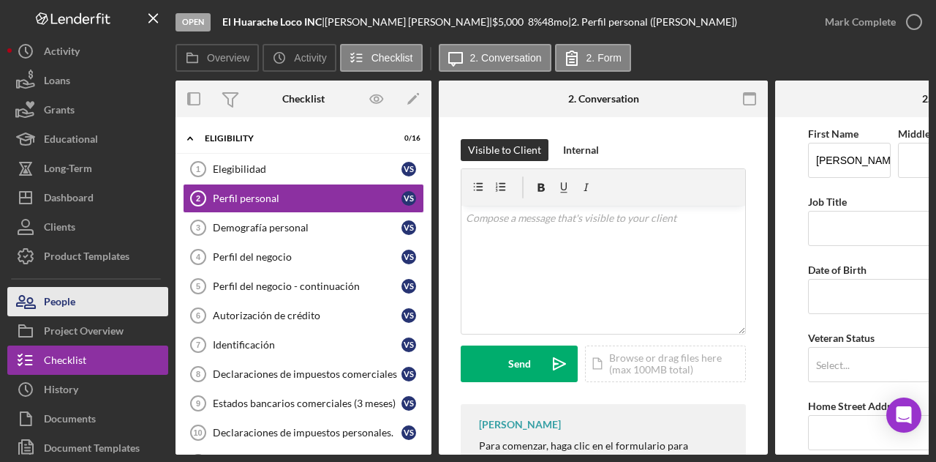
click at [128, 309] on button "People" at bounding box center [87, 301] width 161 height 29
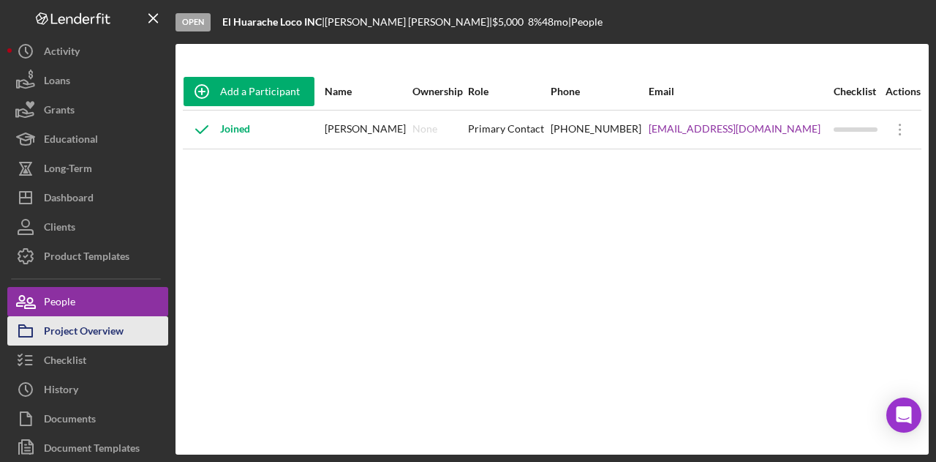
click at [124, 325] on button "Project Overview" at bounding box center [87, 330] width 161 height 29
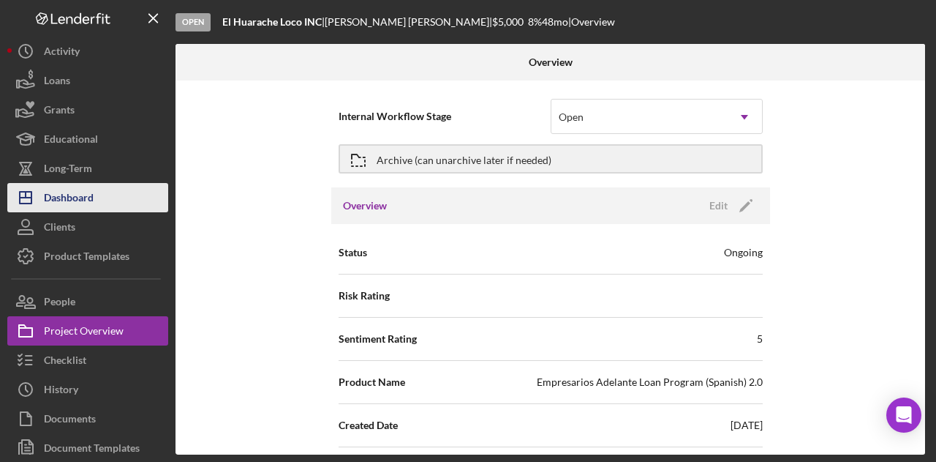
click at [120, 200] on button "Icon/Dashboard Dashboard" at bounding box center [87, 197] width 161 height 29
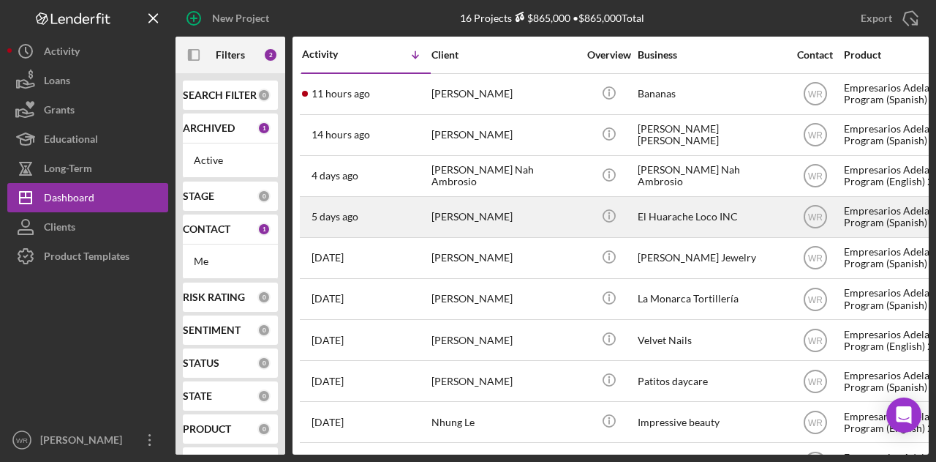
click at [484, 214] on div "[PERSON_NAME]" at bounding box center [505, 217] width 146 height 39
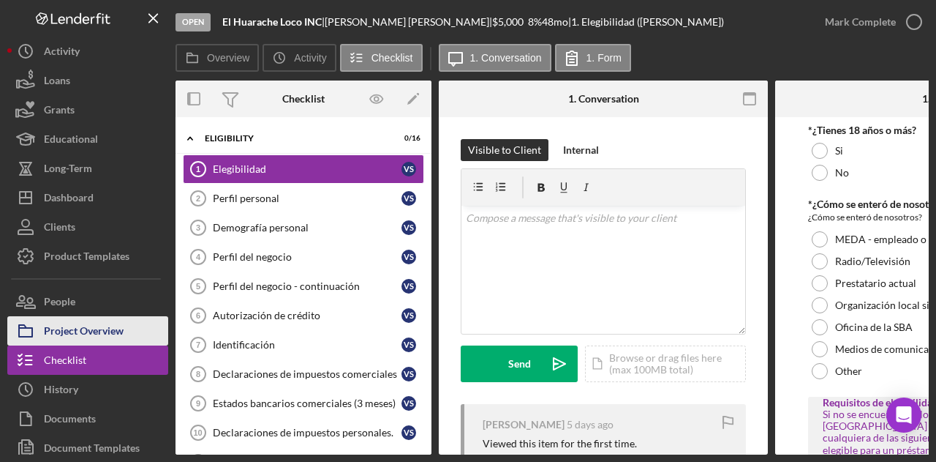
click at [99, 323] on div "Project Overview" at bounding box center [84, 332] width 80 height 33
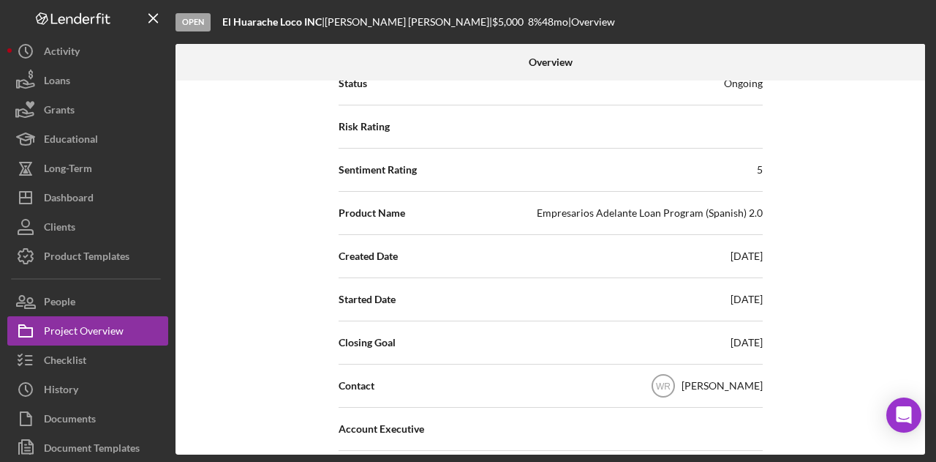
scroll to position [146, 0]
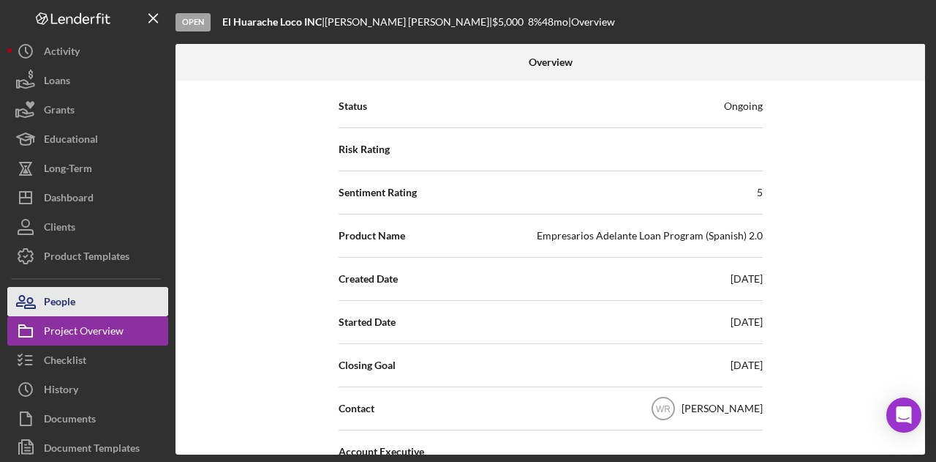
click at [117, 290] on button "People" at bounding box center [87, 301] width 161 height 29
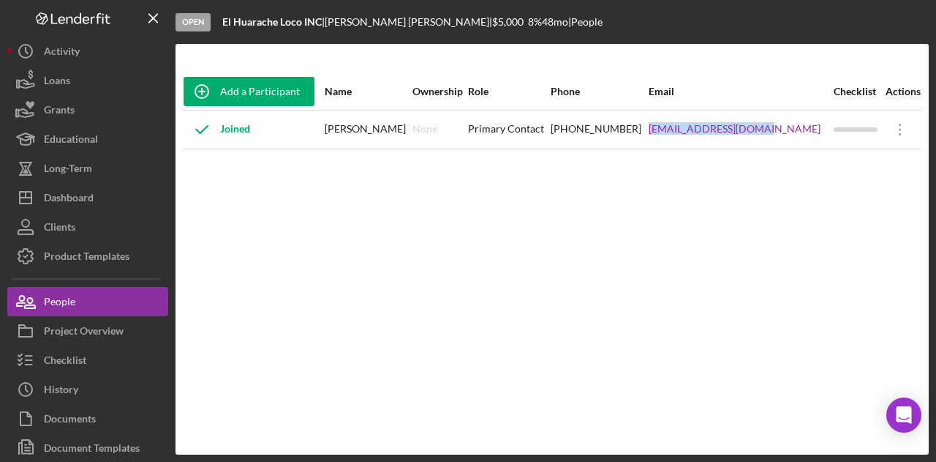
drag, startPoint x: 682, startPoint y: 136, endPoint x: 790, endPoint y: 137, distance: 108.3
click at [790, 137] on tr "Joined Verónica salazar None Primary Contact (415) 572-6832 info@huaracheloco.c…" at bounding box center [552, 129] width 739 height 39
copy tr "info@huaracheloco.com"
drag, startPoint x: 593, startPoint y: 140, endPoint x: 673, endPoint y: 147, distance: 80.1
click at [673, 147] on tr "Joined Verónica salazar None Primary Contact (415) 572-6832 info@huaracheloco.c…" at bounding box center [552, 129] width 739 height 39
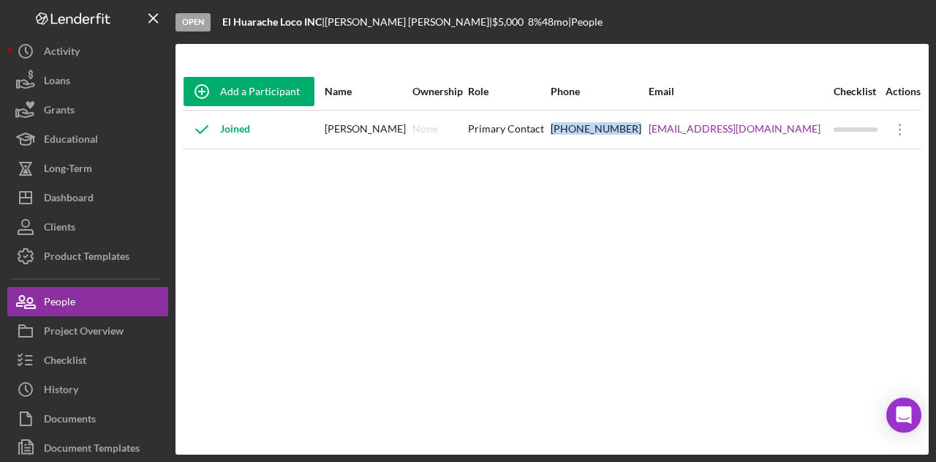
copy tr "(415) 572-6832"
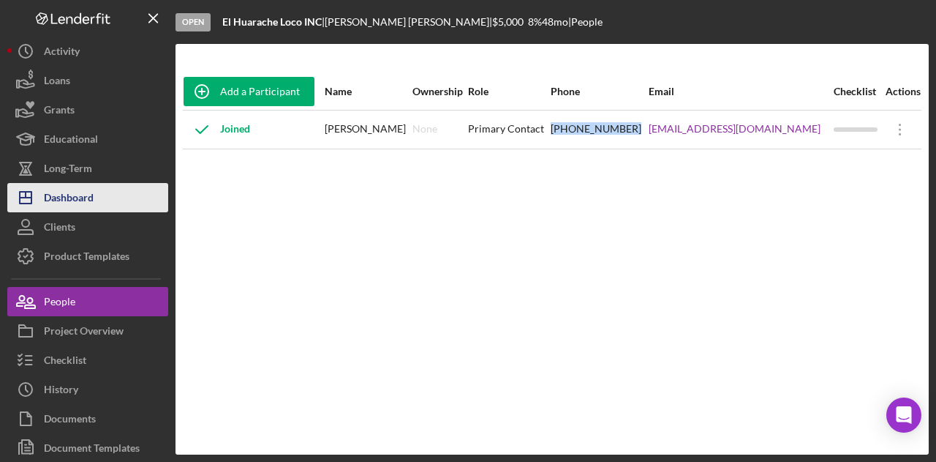
click at [100, 194] on button "Icon/Dashboard Dashboard" at bounding box center [87, 197] width 161 height 29
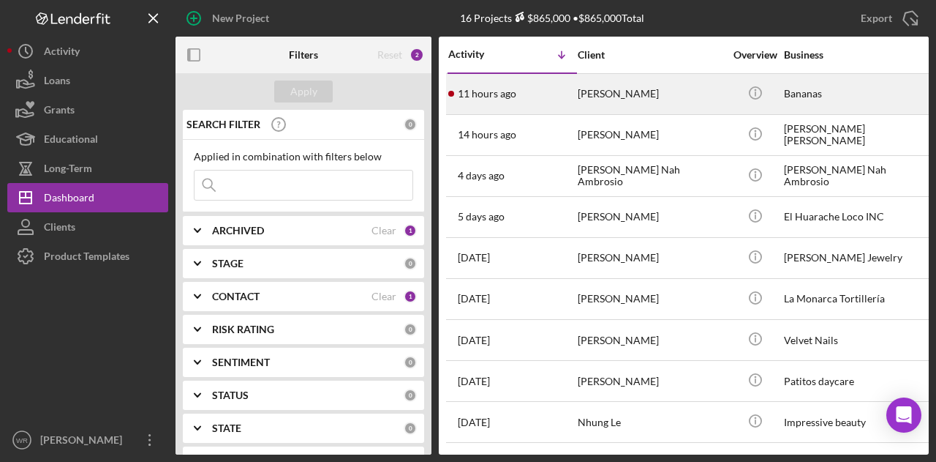
click at [574, 96] on div "11 hours ago Lina Jimenez" at bounding box center [512, 94] width 128 height 39
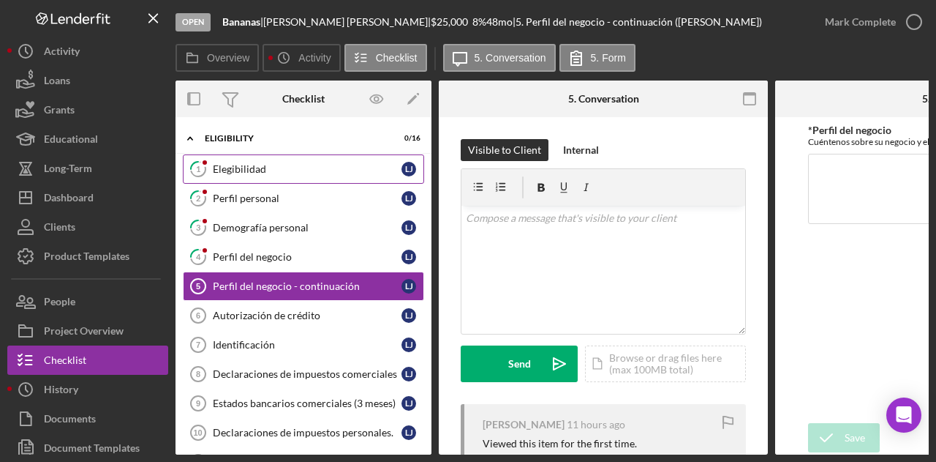
click at [275, 173] on div "Elegibilidad" at bounding box center [307, 169] width 189 height 12
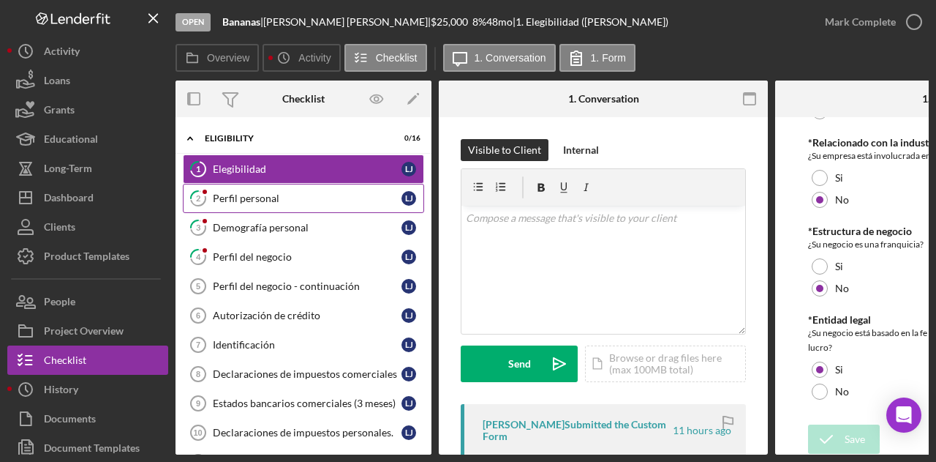
click at [345, 202] on div "Perfil personal" at bounding box center [307, 198] width 189 height 12
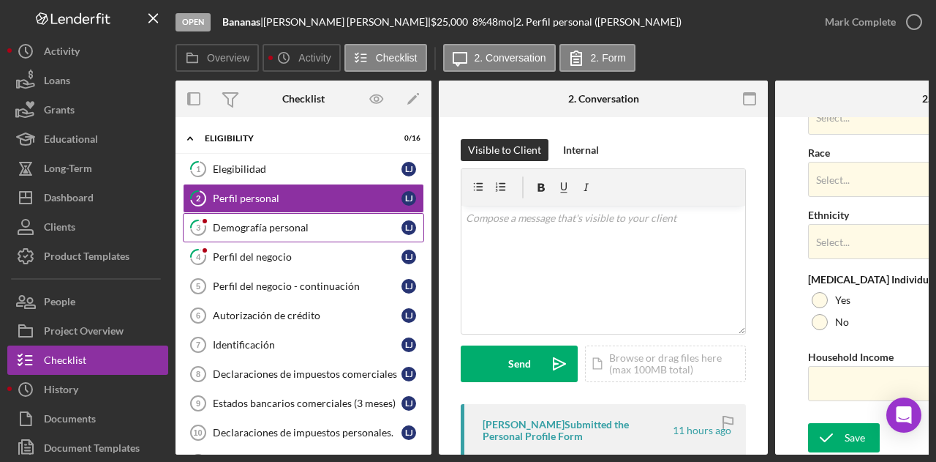
click at [269, 217] on link "3 Demografía personal L J" at bounding box center [303, 227] width 241 height 29
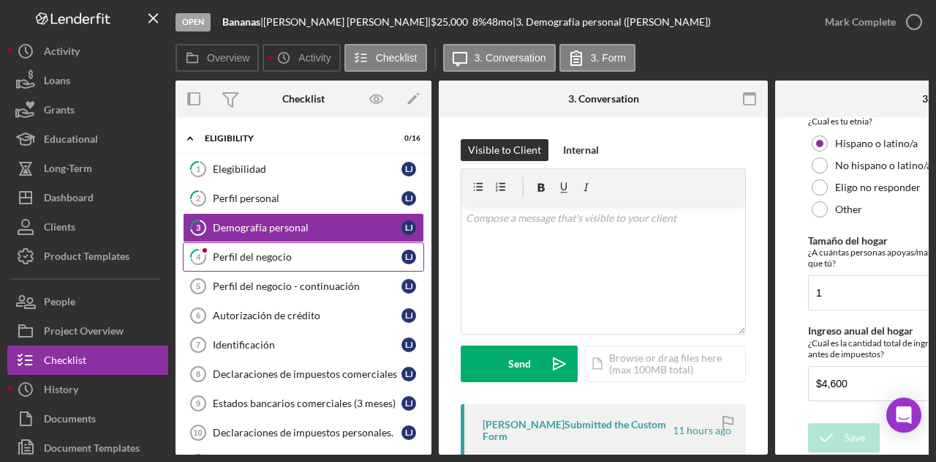
drag, startPoint x: 345, startPoint y: 258, endPoint x: 328, endPoint y: 260, distance: 17.6
drag, startPoint x: 328, startPoint y: 260, endPoint x: 271, endPoint y: 254, distance: 56.6
click at [271, 254] on div "Perfil del negocio" at bounding box center [307, 257] width 189 height 12
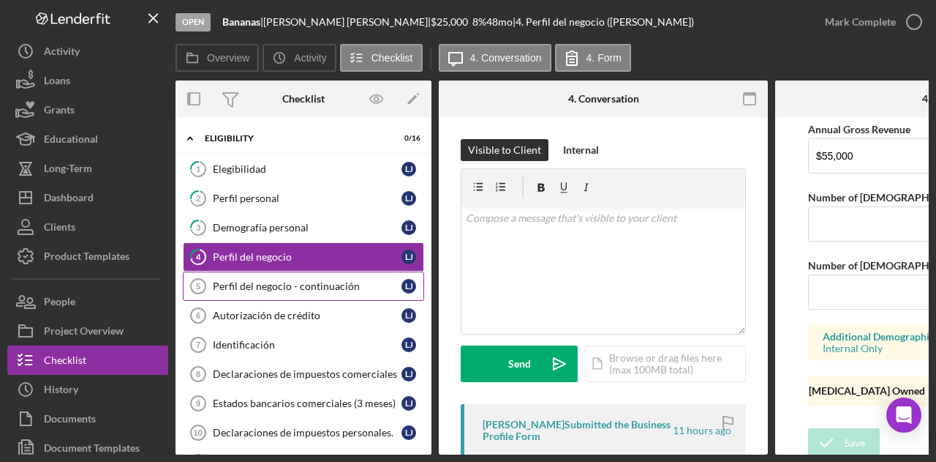
click at [310, 292] on link "Perfil del negocio - continuación 5 Perfil del negocio - continuación L J" at bounding box center [303, 285] width 241 height 29
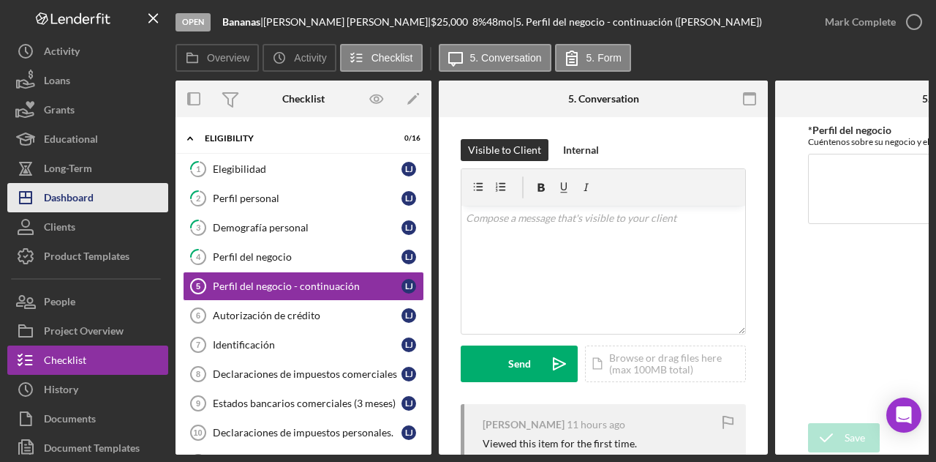
click at [149, 187] on button "Icon/Dashboard Dashboard" at bounding box center [87, 197] width 161 height 29
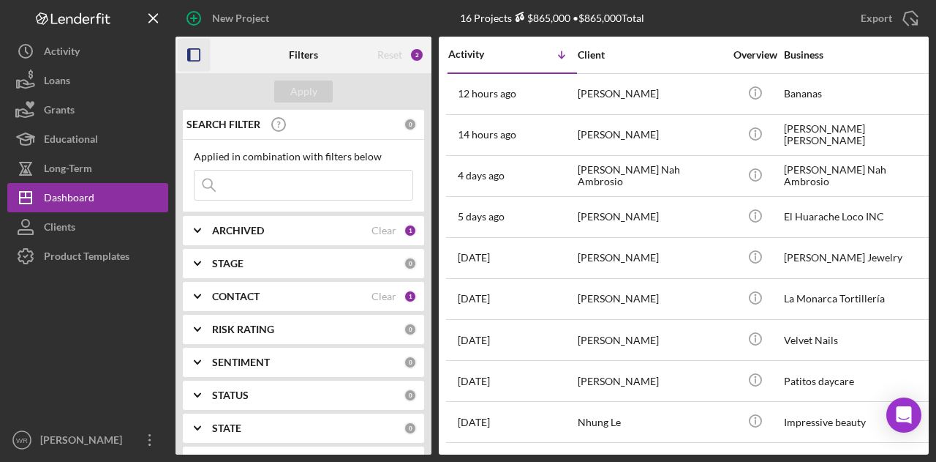
click at [203, 55] on icon "button" at bounding box center [194, 55] width 33 height 33
click at [198, 59] on icon "button" at bounding box center [194, 55] width 33 height 33
